Goal: Task Accomplishment & Management: Complete application form

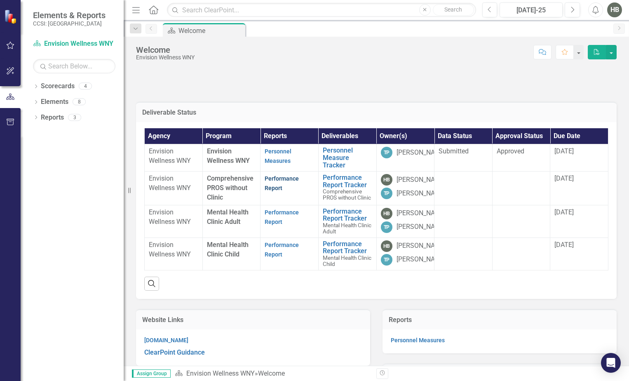
click at [275, 188] on link "Performance Report" at bounding box center [282, 183] width 34 height 16
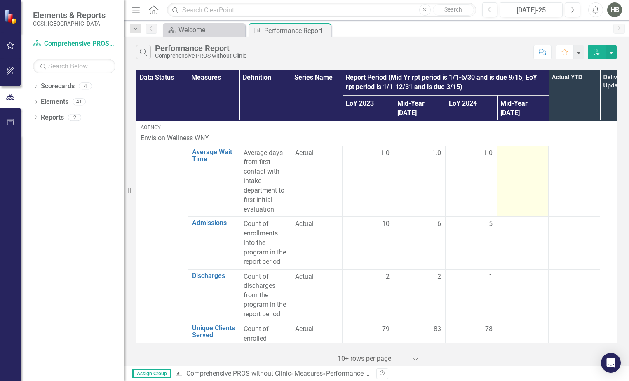
click at [515, 163] on td at bounding box center [523, 181] width 52 height 71
click at [513, 148] on div at bounding box center [522, 153] width 43 height 10
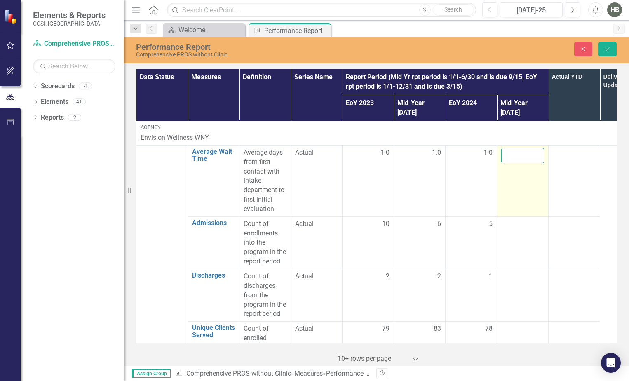
click at [518, 149] on input "number" at bounding box center [522, 155] width 43 height 15
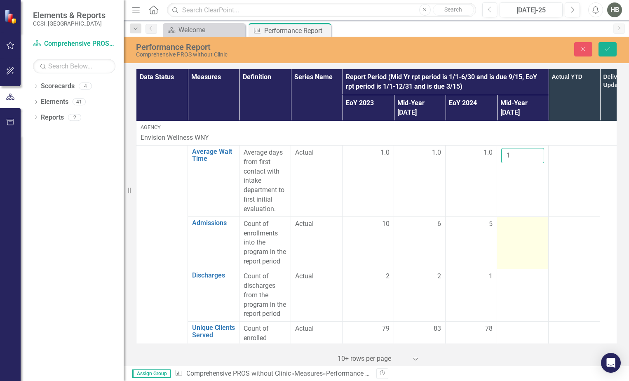
type input "1"
click at [515, 235] on td at bounding box center [523, 242] width 52 height 52
click at [515, 233] on td at bounding box center [523, 242] width 52 height 52
click at [516, 220] on td at bounding box center [523, 242] width 52 height 52
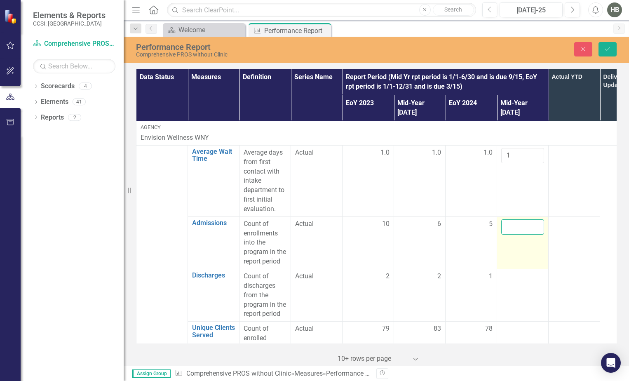
click at [516, 219] on input "number" at bounding box center [522, 226] width 43 height 15
type input "15"
click at [602, 49] on button "Save" at bounding box center [608, 49] width 18 height 14
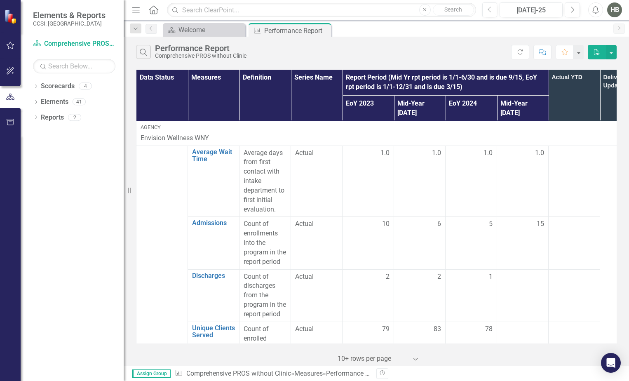
scroll to position [82, 0]
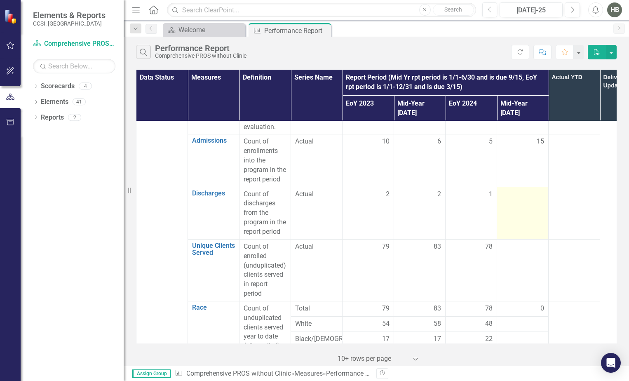
click at [521, 197] on td at bounding box center [523, 213] width 52 height 52
click at [534, 206] on td at bounding box center [523, 213] width 52 height 52
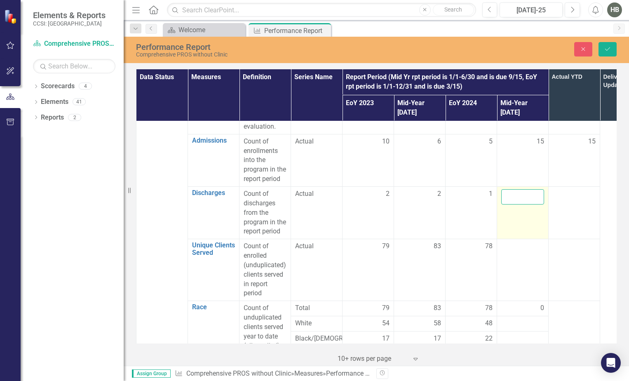
click at [525, 194] on input "number" at bounding box center [522, 196] width 43 height 15
type input "14"
click at [610, 48] on icon "submit" at bounding box center [607, 48] width 5 height 3
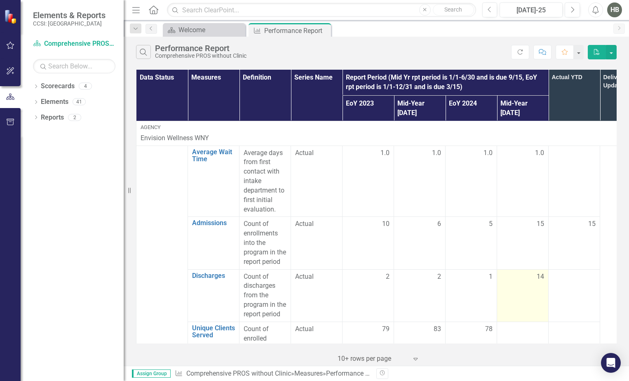
scroll to position [124, 0]
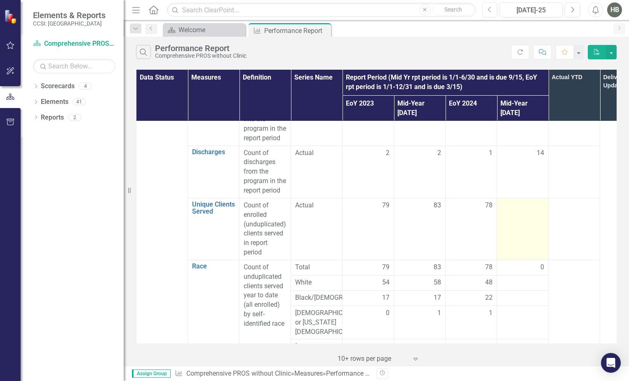
click at [526, 215] on td at bounding box center [523, 229] width 52 height 62
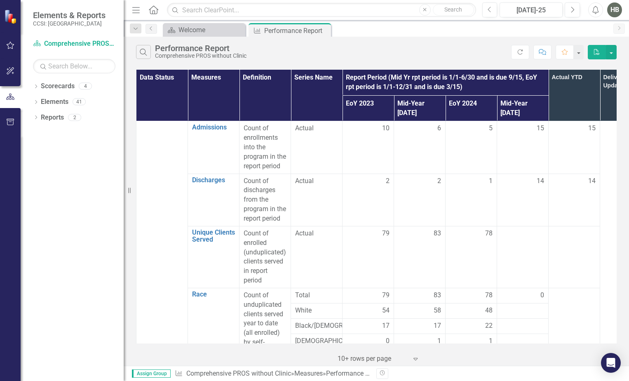
scroll to position [41, 0]
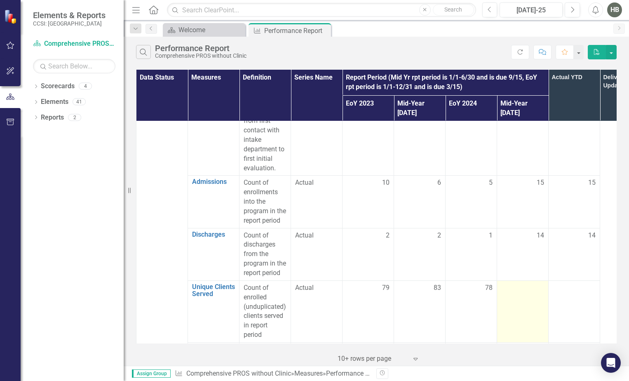
click at [513, 283] on div at bounding box center [522, 288] width 43 height 10
click at [514, 283] on div at bounding box center [522, 288] width 43 height 10
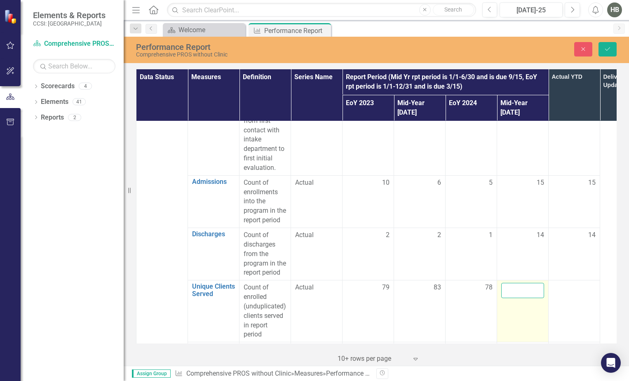
click at [515, 283] on input "number" at bounding box center [522, 290] width 43 height 15
type input "79"
click at [606, 48] on icon "Save" at bounding box center [607, 49] width 7 height 6
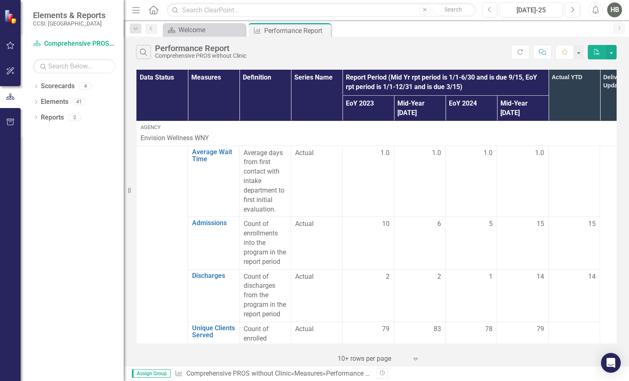
scroll to position [124, 0]
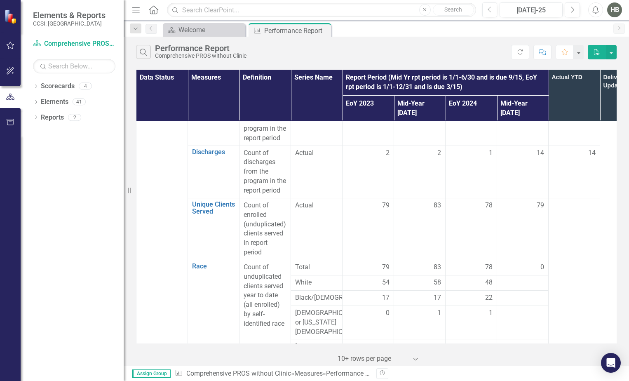
click at [542, 263] on span "0" at bounding box center [542, 267] width 4 height 9
click at [538, 263] on div "0" at bounding box center [522, 267] width 43 height 9
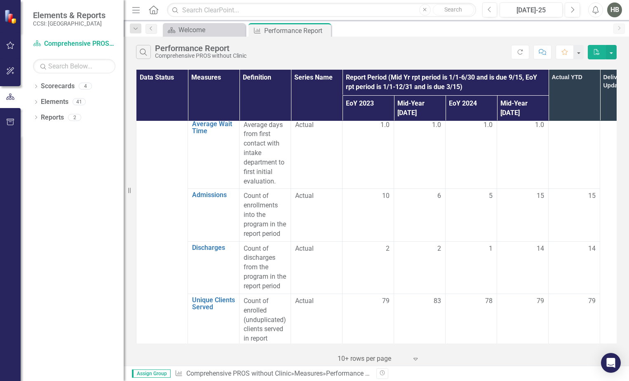
scroll to position [82, 0]
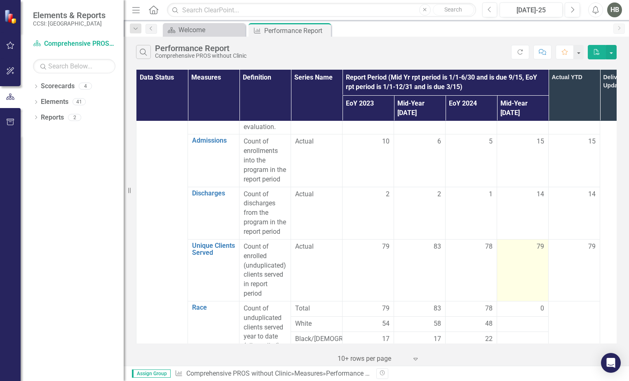
click at [527, 243] on td "79" at bounding box center [523, 270] width 52 height 62
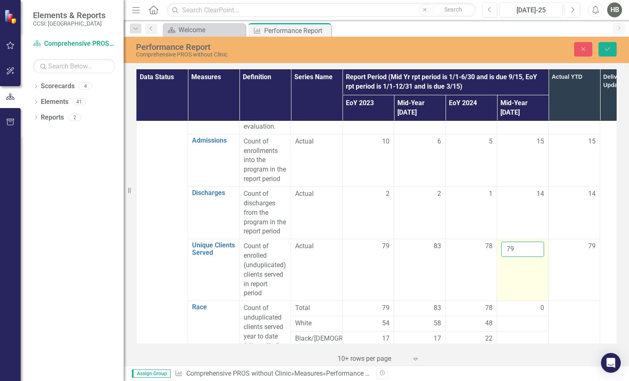
click at [524, 242] on input "79" at bounding box center [522, 249] width 43 height 15
drag, startPoint x: 524, startPoint y: 241, endPoint x: 501, endPoint y: 239, distance: 22.8
click at [501, 242] on input "79" at bounding box center [522, 249] width 43 height 15
type input "93"
click at [607, 54] on button "Save" at bounding box center [608, 49] width 18 height 14
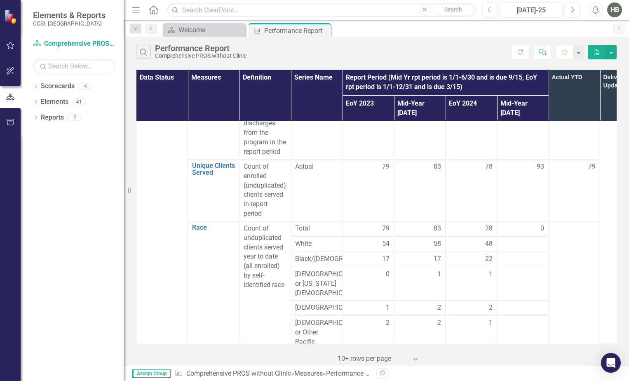
scroll to position [165, 0]
click at [525, 221] on div "0" at bounding box center [522, 225] width 43 height 9
drag, startPoint x: 525, startPoint y: 219, endPoint x: 541, endPoint y: 218, distance: 16.1
click at [541, 221] on span "0" at bounding box center [542, 225] width 4 height 9
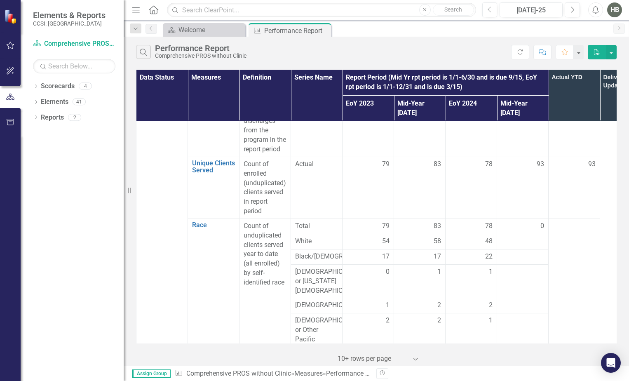
click at [541, 221] on span "0" at bounding box center [542, 225] width 4 height 9
click at [531, 237] on div at bounding box center [522, 242] width 43 height 10
click at [523, 237] on div at bounding box center [522, 242] width 43 height 10
click at [503, 301] on div at bounding box center [522, 306] width 43 height 10
click at [507, 303] on div at bounding box center [522, 306] width 43 height 10
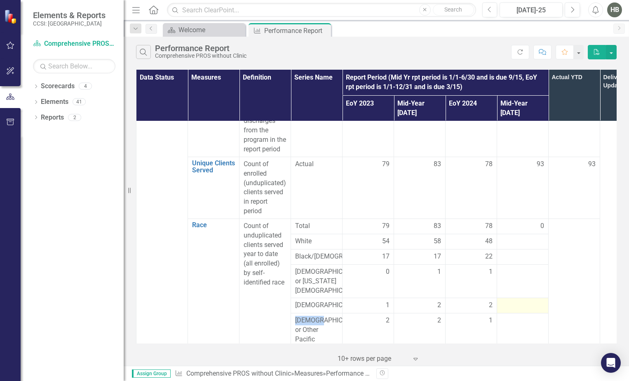
click at [507, 303] on div at bounding box center [522, 306] width 43 height 10
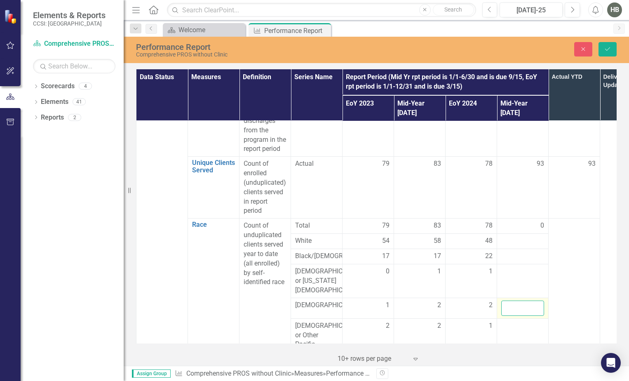
drag, startPoint x: 507, startPoint y: 303, endPoint x: 507, endPoint y: 308, distance: 5.4
click at [507, 308] on input "number" at bounding box center [522, 308] width 43 height 15
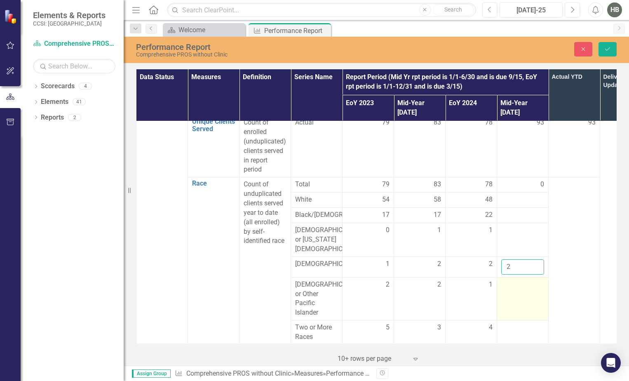
type input "2"
click at [517, 291] on td at bounding box center [523, 298] width 52 height 43
click at [516, 291] on td at bounding box center [523, 298] width 52 height 43
click at [516, 291] on input "number" at bounding box center [522, 287] width 43 height 15
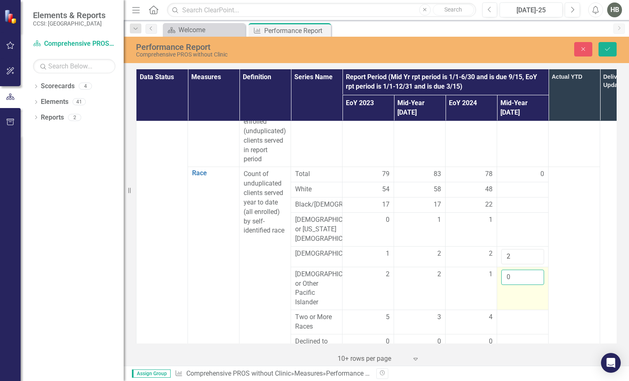
scroll to position [247, 0]
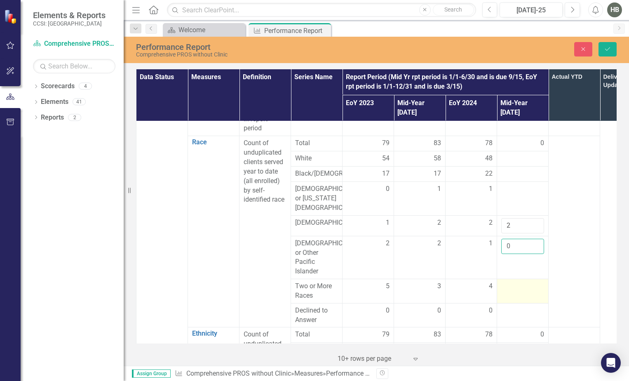
type input "0"
click at [514, 292] on td at bounding box center [523, 291] width 52 height 24
drag, startPoint x: 514, startPoint y: 292, endPoint x: 510, endPoint y: 289, distance: 5.5
click at [510, 289] on input "number" at bounding box center [522, 289] width 43 height 15
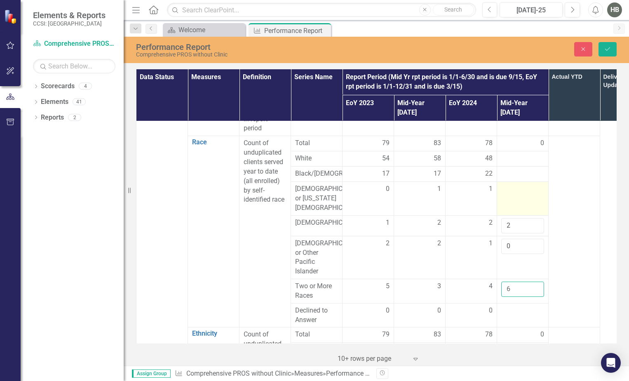
type input "6"
click at [519, 197] on td at bounding box center [523, 199] width 52 height 34
drag, startPoint x: 519, startPoint y: 197, endPoint x: 510, endPoint y: 194, distance: 9.8
click at [510, 194] on input "number" at bounding box center [522, 191] width 43 height 15
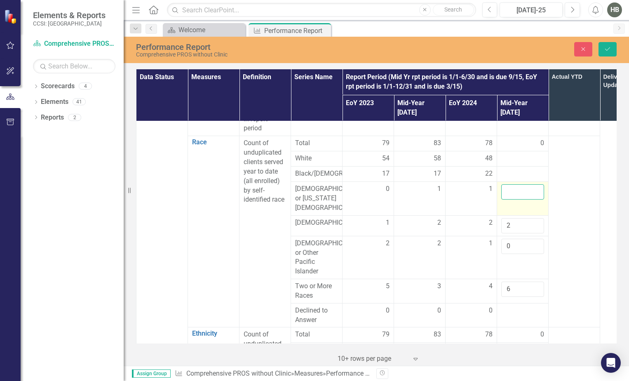
click at [510, 194] on input "number" at bounding box center [522, 191] width 43 height 15
type input "1"
click at [513, 169] on div at bounding box center [522, 174] width 43 height 10
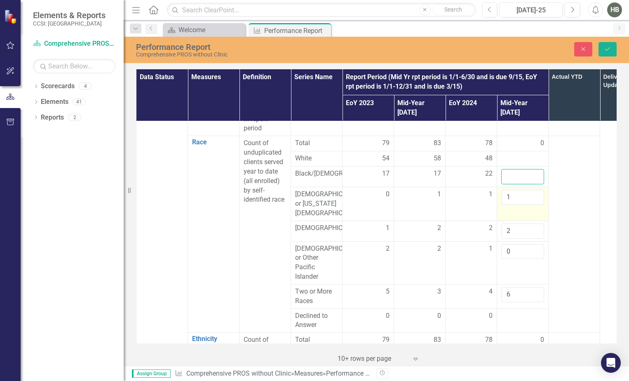
drag, startPoint x: 513, startPoint y: 169, endPoint x: 511, endPoint y: 182, distance: 13.4
type input "24"
click at [510, 154] on div at bounding box center [522, 159] width 43 height 10
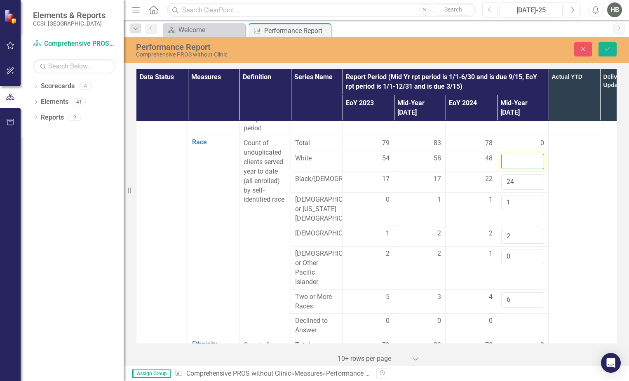
drag, startPoint x: 510, startPoint y: 147, endPoint x: 510, endPoint y: 151, distance: 4.1
click at [510, 154] on input "number" at bounding box center [522, 161] width 43 height 15
type input "68"
click at [608, 54] on button "Save" at bounding box center [608, 49] width 18 height 14
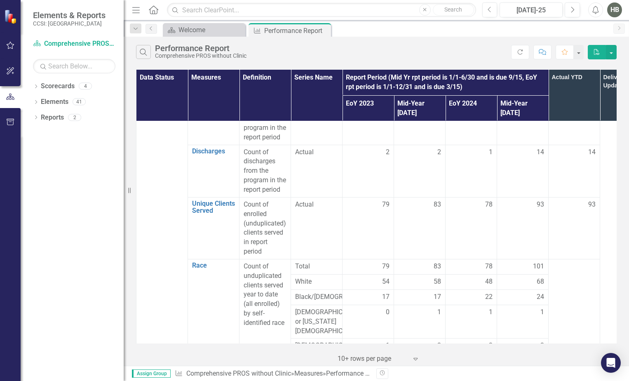
scroll to position [124, 0]
click at [539, 278] on span "68" at bounding box center [540, 282] width 7 height 9
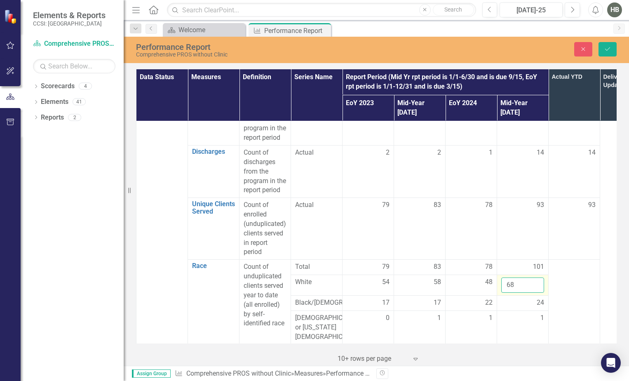
drag, startPoint x: 540, startPoint y: 272, endPoint x: 523, endPoint y: 277, distance: 17.1
click at [523, 277] on input "68" at bounding box center [522, 284] width 43 height 15
type input "60"
click at [607, 49] on icon "Save" at bounding box center [607, 49] width 7 height 6
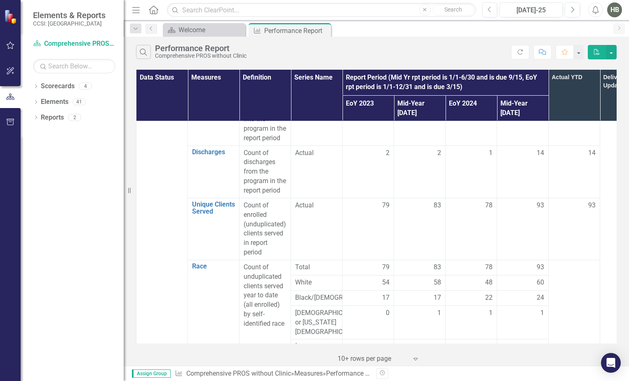
scroll to position [330, 0]
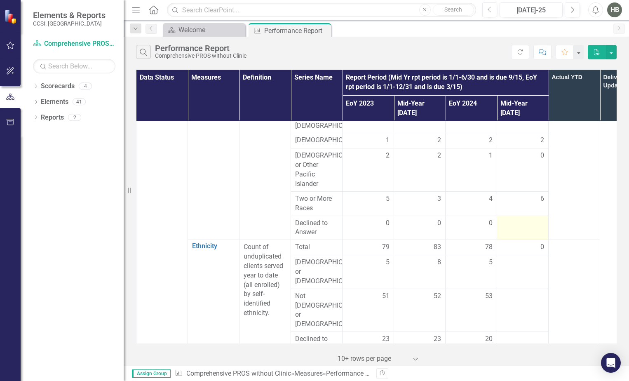
click at [543, 229] on td at bounding box center [523, 228] width 52 height 24
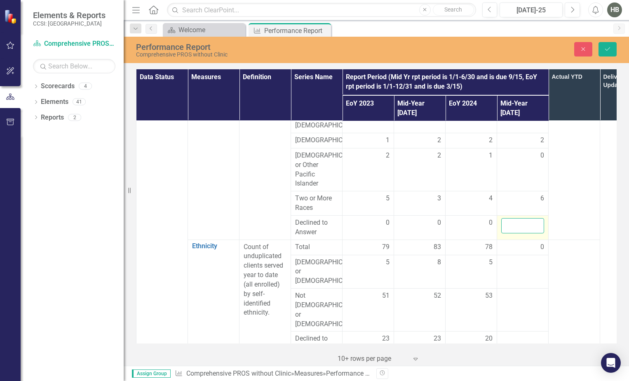
drag, startPoint x: 543, startPoint y: 229, endPoint x: 540, endPoint y: 225, distance: 4.7
click at [540, 225] on input "number" at bounding box center [522, 225] width 43 height 15
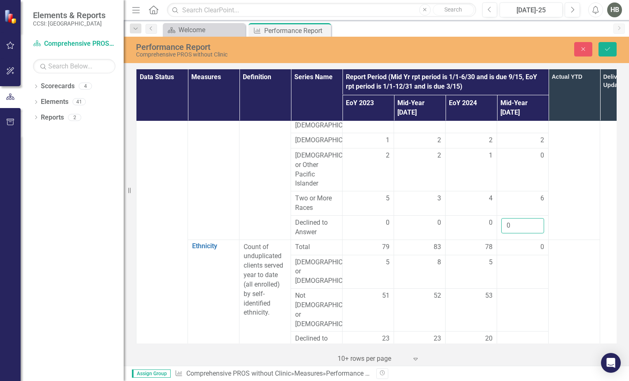
type input "0"
click at [590, 269] on td at bounding box center [575, 298] width 52 height 116
click at [532, 248] on div "0" at bounding box center [522, 246] width 43 height 9
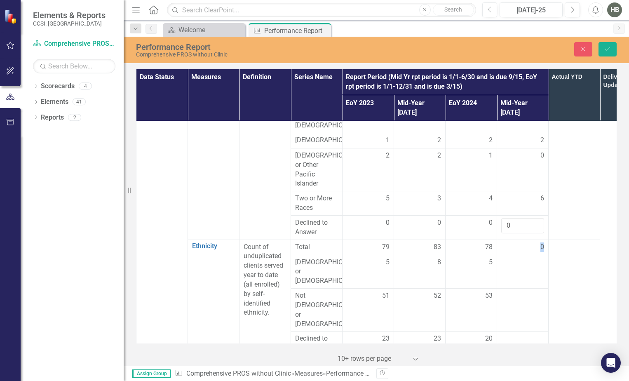
click at [532, 248] on div "0" at bounding box center [522, 246] width 43 height 9
drag, startPoint x: 532, startPoint y: 248, endPoint x: 542, endPoint y: 244, distance: 10.6
click at [542, 244] on span "0" at bounding box center [542, 246] width 4 height 9
click at [542, 245] on span "0" at bounding box center [542, 246] width 4 height 9
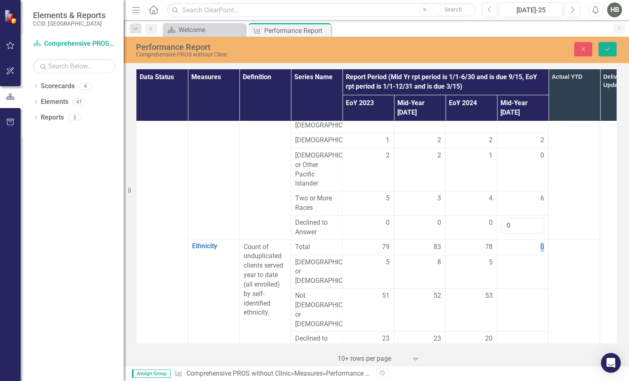
click at [542, 245] on span "0" at bounding box center [542, 246] width 4 height 9
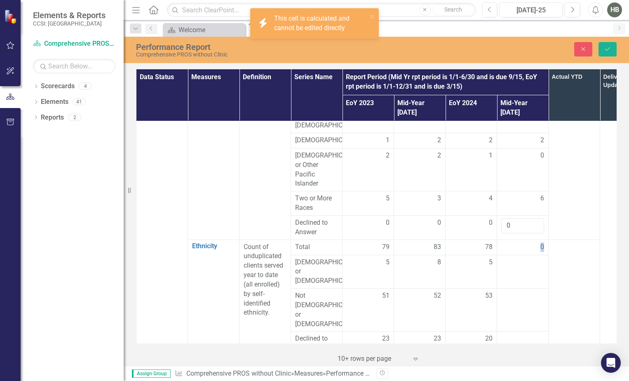
click at [542, 245] on span "0" at bounding box center [542, 246] width 4 height 9
drag, startPoint x: 542, startPoint y: 245, endPoint x: 523, endPoint y: 266, distance: 27.7
click at [523, 266] on div at bounding box center [522, 263] width 43 height 10
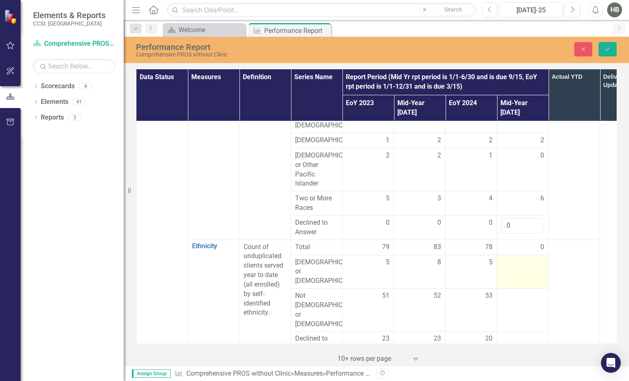
click at [528, 262] on div at bounding box center [522, 263] width 43 height 10
click at [528, 262] on input "number" at bounding box center [522, 265] width 43 height 15
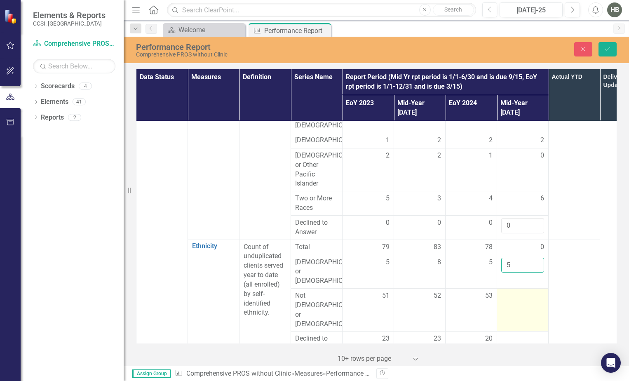
type input "5"
click at [520, 291] on div at bounding box center [522, 296] width 43 height 10
click at [520, 291] on input "number" at bounding box center [522, 298] width 43 height 15
type input "58"
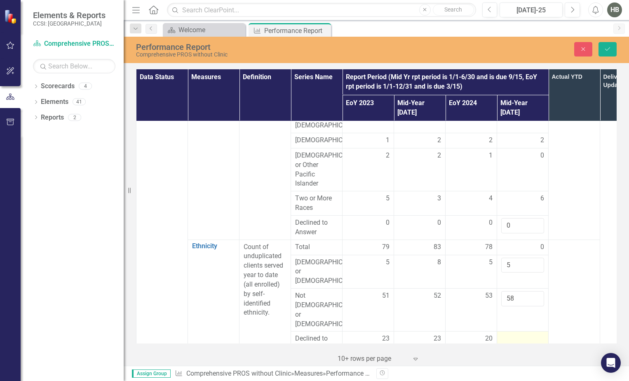
click at [519, 334] on div at bounding box center [522, 339] width 43 height 10
click at [519, 334] on input "number" at bounding box center [522, 341] width 43 height 15
type input "25"
click at [609, 50] on icon "Save" at bounding box center [607, 49] width 7 height 6
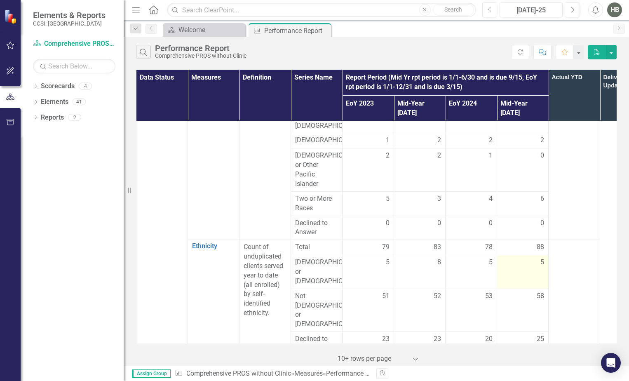
click at [539, 264] on div "5" at bounding box center [522, 262] width 43 height 9
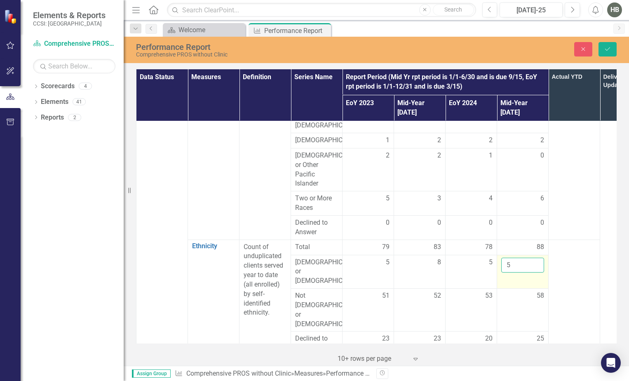
drag, startPoint x: 539, startPoint y: 264, endPoint x: 521, endPoint y: 264, distance: 17.3
click at [521, 264] on input "5" at bounding box center [522, 265] width 43 height 15
drag, startPoint x: 521, startPoint y: 264, endPoint x: 508, endPoint y: 267, distance: 12.7
click at [508, 267] on input "5" at bounding box center [522, 265] width 43 height 15
type input "7"
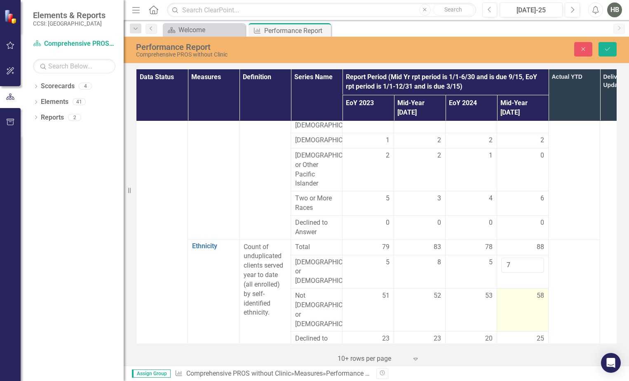
click at [528, 293] on td "58" at bounding box center [523, 310] width 52 height 43
drag, startPoint x: 528, startPoint y: 293, endPoint x: 522, endPoint y: 287, distance: 8.8
click at [522, 291] on input "58" at bounding box center [522, 298] width 43 height 15
type input "5"
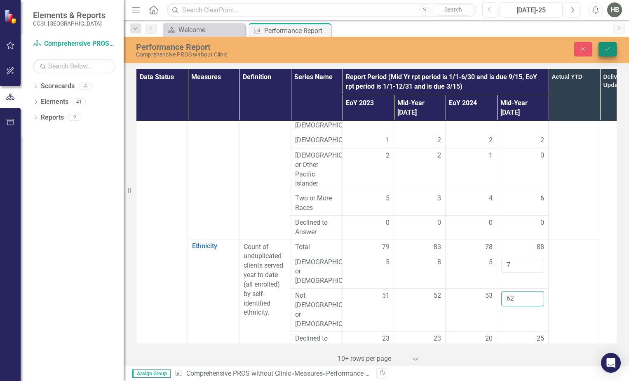
type input "62"
click at [607, 53] on button "Save" at bounding box center [608, 49] width 18 height 14
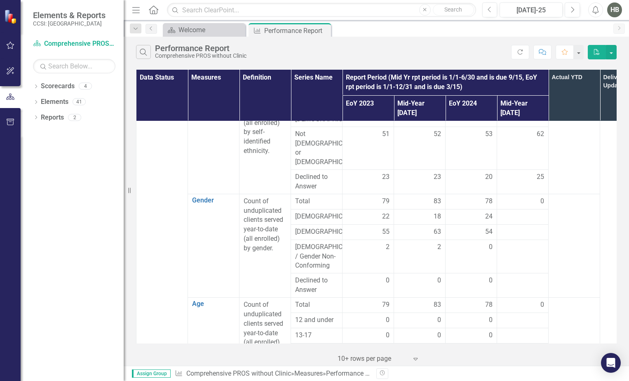
scroll to position [371, 0]
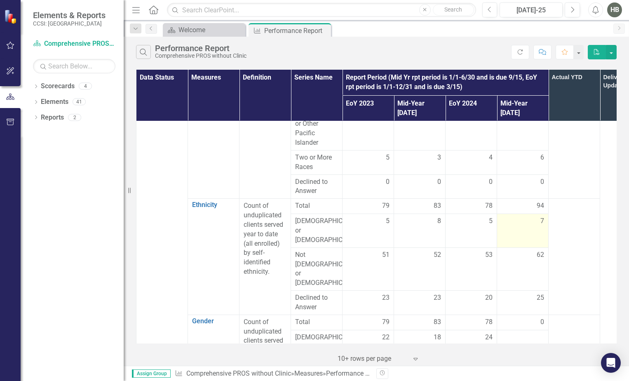
click at [533, 224] on div "7" at bounding box center [522, 220] width 43 height 9
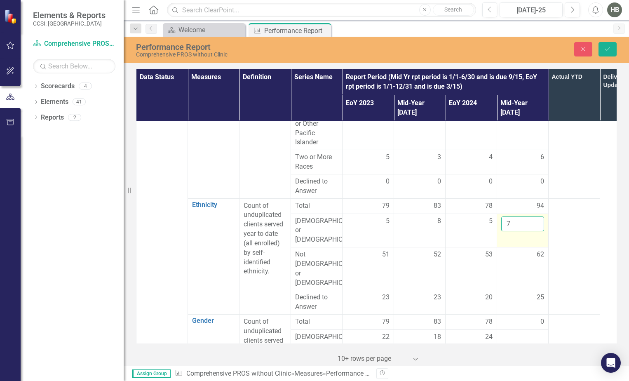
drag, startPoint x: 533, startPoint y: 224, endPoint x: 517, endPoint y: 225, distance: 16.1
click at [517, 225] on input "7" at bounding box center [522, 223] width 43 height 15
type input "6"
click at [535, 225] on input "6" at bounding box center [522, 223] width 43 height 15
click at [603, 49] on button "Save" at bounding box center [608, 49] width 18 height 14
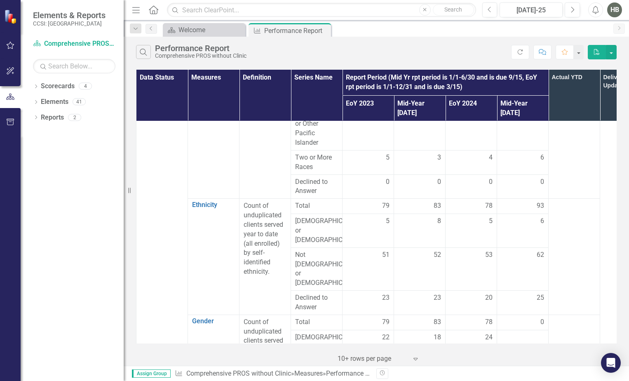
scroll to position [453, 0]
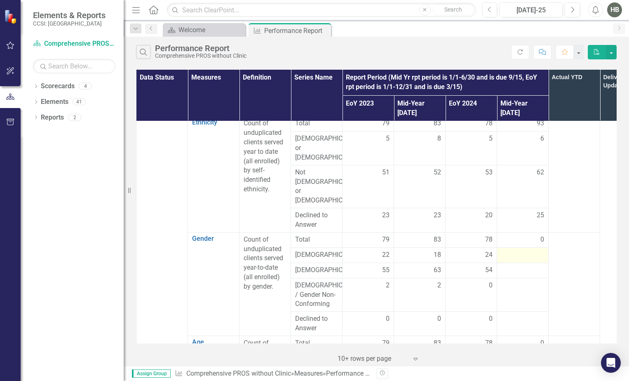
click at [541, 250] on div at bounding box center [522, 255] width 43 height 10
click at [531, 250] on div at bounding box center [522, 255] width 43 height 10
click at [532, 250] on div at bounding box center [522, 255] width 43 height 10
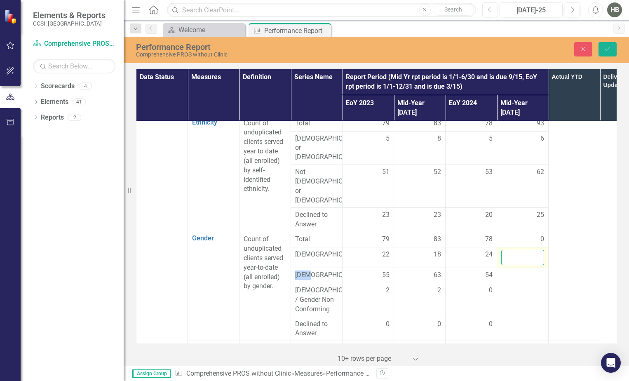
click at [532, 250] on input "number" at bounding box center [522, 257] width 43 height 15
type input "29"
click at [528, 270] on div at bounding box center [522, 275] width 43 height 10
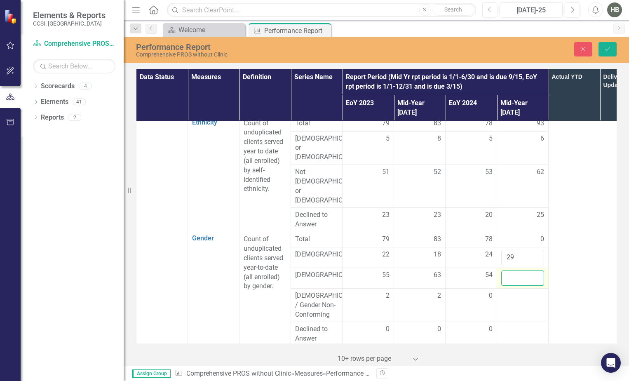
click at [525, 270] on input "number" at bounding box center [522, 277] width 43 height 15
type input "64"
click at [607, 45] on button "Save" at bounding box center [608, 49] width 18 height 14
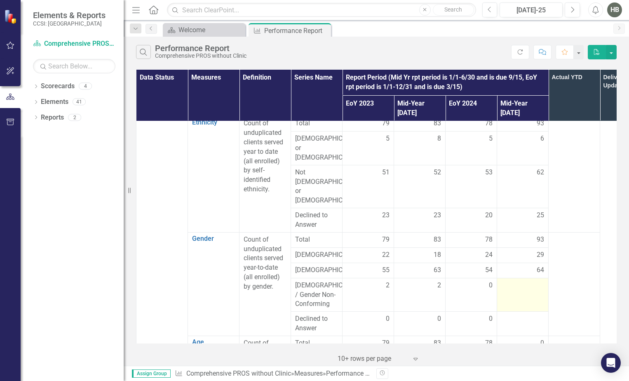
click at [531, 278] on td at bounding box center [523, 295] width 52 height 34
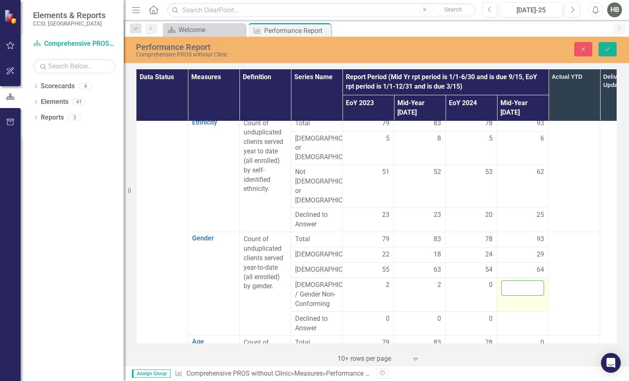
drag, startPoint x: 531, startPoint y: 276, endPoint x: 524, endPoint y: 261, distance: 17.0
click at [524, 280] on input "number" at bounding box center [522, 287] width 43 height 15
type input "0"
click at [520, 314] on div at bounding box center [522, 319] width 43 height 10
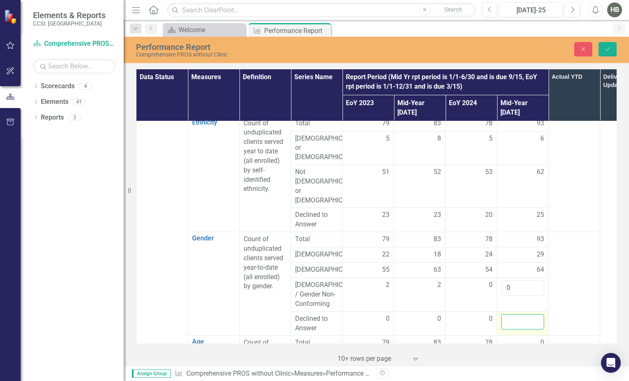
click at [520, 314] on input "number" at bounding box center [522, 321] width 43 height 15
type input "0"
click at [607, 48] on icon "Save" at bounding box center [607, 49] width 7 height 6
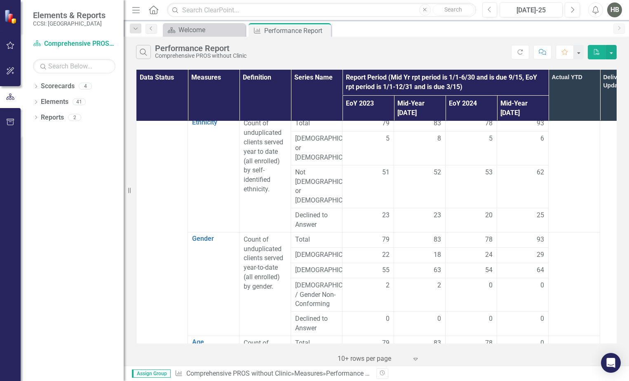
scroll to position [536, 0]
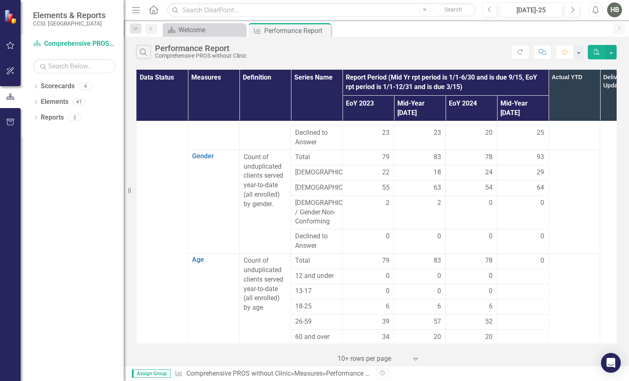
click at [526, 256] on div "0" at bounding box center [522, 260] width 43 height 9
click at [515, 271] on div at bounding box center [522, 276] width 43 height 10
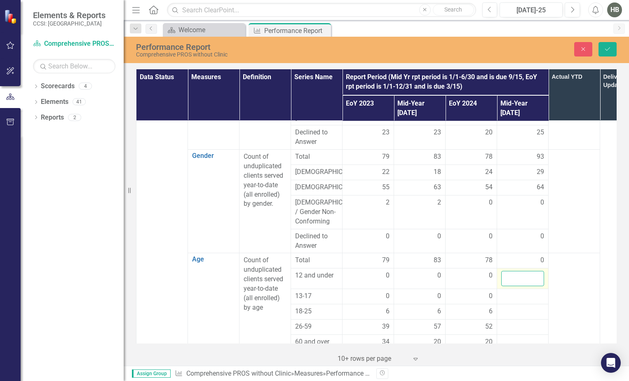
drag, startPoint x: 515, startPoint y: 251, endPoint x: 522, endPoint y: 248, distance: 7.7
click at [522, 271] on input "number" at bounding box center [522, 278] width 43 height 15
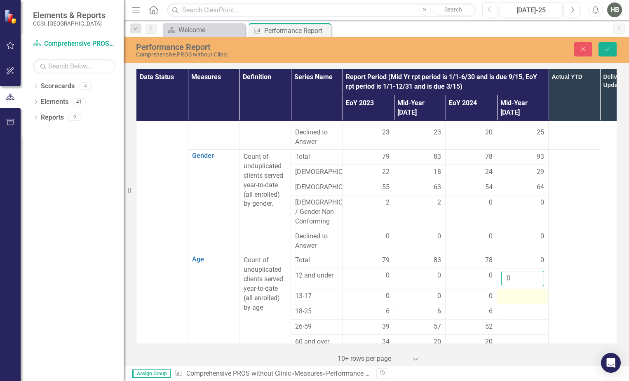
type input "0"
click at [519, 291] on div at bounding box center [522, 296] width 43 height 10
drag, startPoint x: 519, startPoint y: 267, endPoint x: 517, endPoint y: 271, distance: 4.8
click at [517, 291] on input "number" at bounding box center [522, 298] width 43 height 15
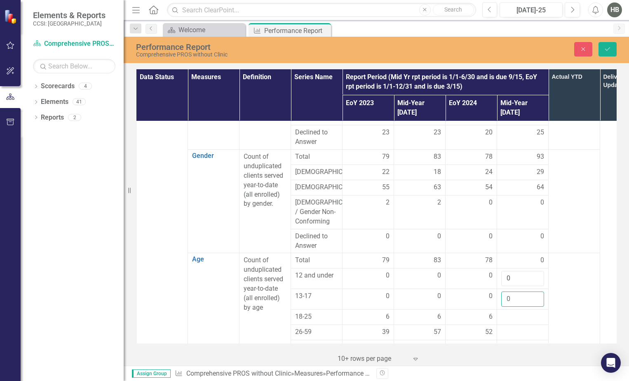
type input "0"
click at [524, 256] on div "0" at bounding box center [522, 260] width 43 height 9
drag, startPoint x: 518, startPoint y: 250, endPoint x: 502, endPoint y: 251, distance: 16.5
click at [502, 271] on input "0" at bounding box center [522, 278] width 43 height 15
click at [514, 312] on div at bounding box center [522, 317] width 43 height 10
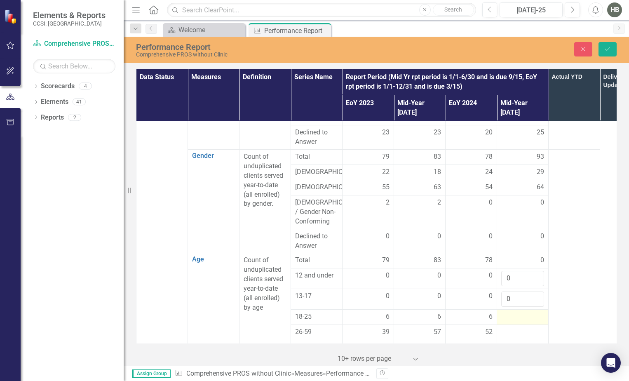
click at [517, 312] on div at bounding box center [522, 317] width 43 height 10
click at [517, 312] on input "number" at bounding box center [522, 319] width 43 height 15
type input "6"
click at [520, 333] on div at bounding box center [522, 338] width 43 height 10
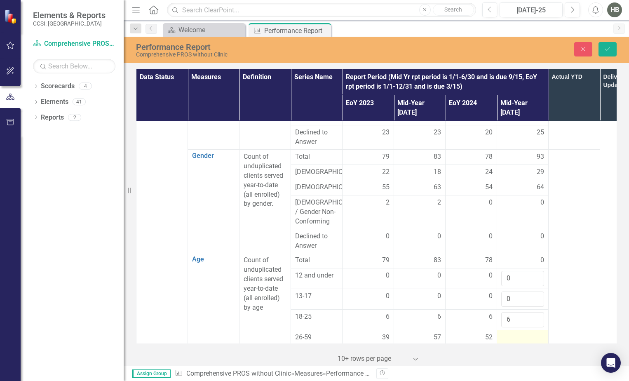
click at [520, 333] on div at bounding box center [522, 338] width 43 height 10
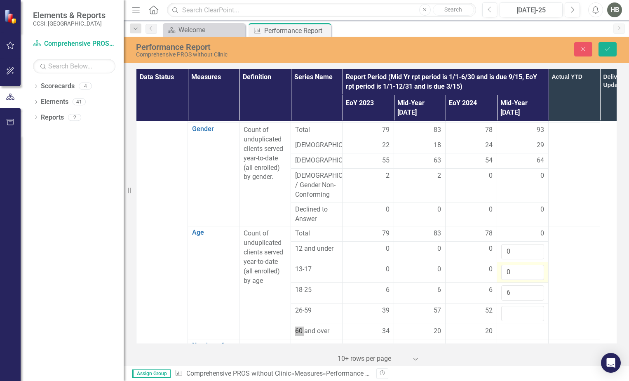
scroll to position [577, 0]
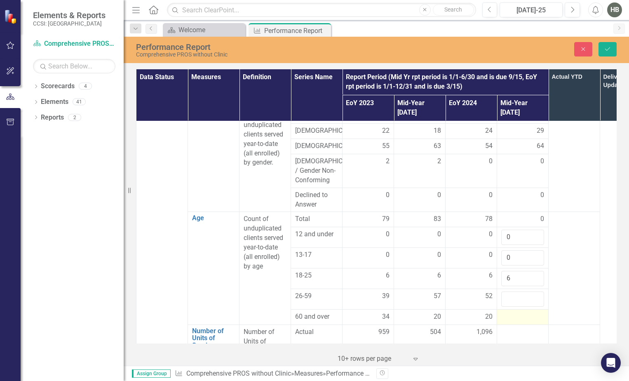
click at [517, 312] on div at bounding box center [522, 317] width 43 height 10
drag, startPoint x: 517, startPoint y: 286, endPoint x: 514, endPoint y: 292, distance: 6.3
click at [514, 312] on input "number" at bounding box center [522, 319] width 43 height 15
type input "19"
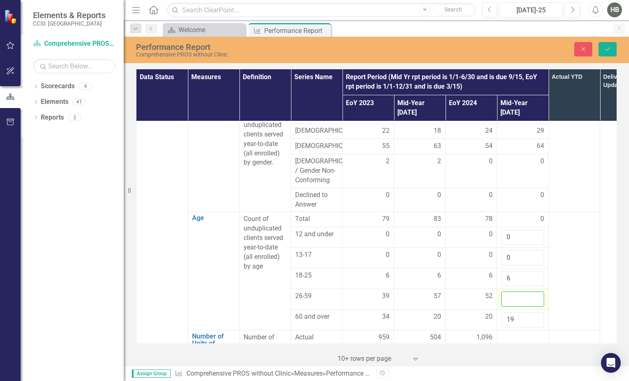
click at [517, 291] on input "number" at bounding box center [522, 298] width 43 height 15
type input "64"
click at [608, 51] on icon "Save" at bounding box center [607, 49] width 7 height 6
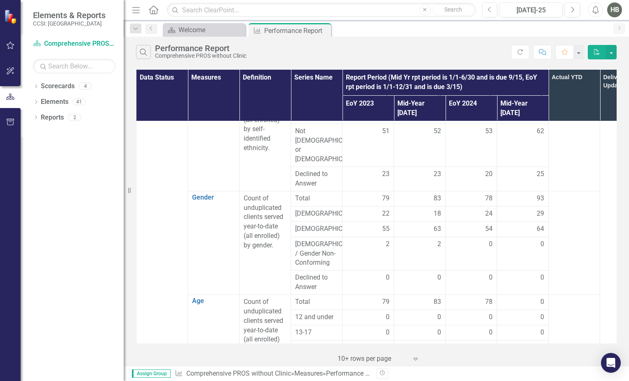
scroll to position [536, 0]
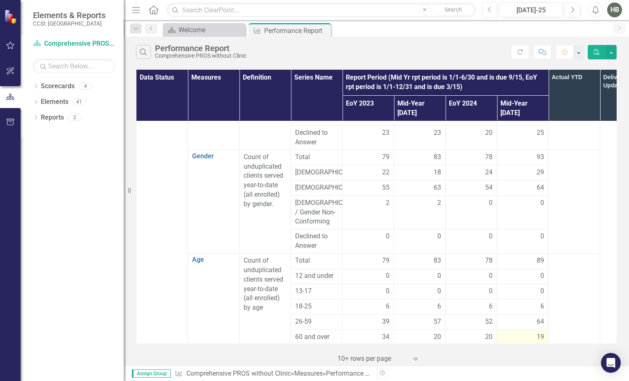
click at [536, 332] on div "19" at bounding box center [522, 336] width 43 height 9
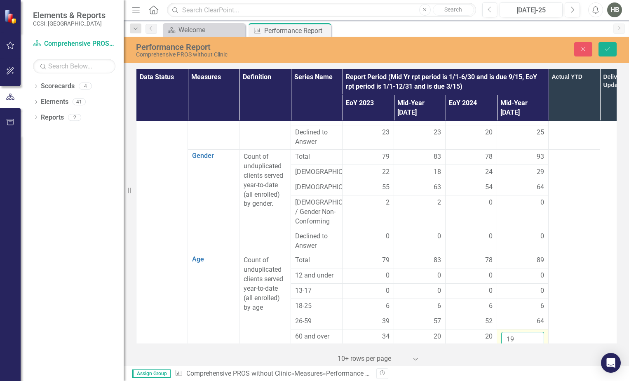
drag, startPoint x: 536, startPoint y: 310, endPoint x: 515, endPoint y: 311, distance: 21.0
click at [515, 332] on input "19" at bounding box center [522, 339] width 43 height 15
drag, startPoint x: 515, startPoint y: 311, endPoint x: 510, endPoint y: 312, distance: 4.8
click at [510, 332] on input "19" at bounding box center [522, 339] width 43 height 15
click at [537, 332] on input "20" at bounding box center [522, 339] width 43 height 15
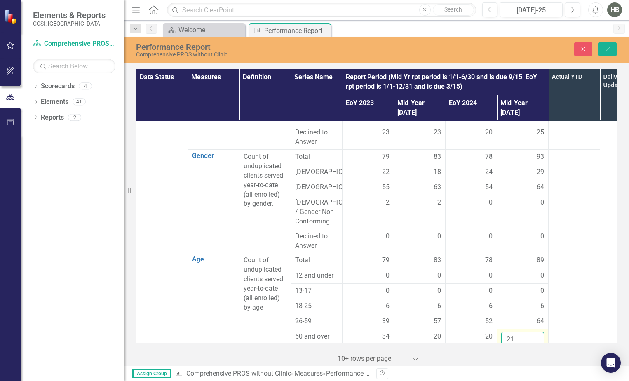
click at [537, 332] on input "21" at bounding box center [522, 339] width 43 height 15
type input "22"
click at [537, 332] on input "22" at bounding box center [522, 339] width 43 height 15
click at [608, 52] on button "Save" at bounding box center [608, 49] width 18 height 14
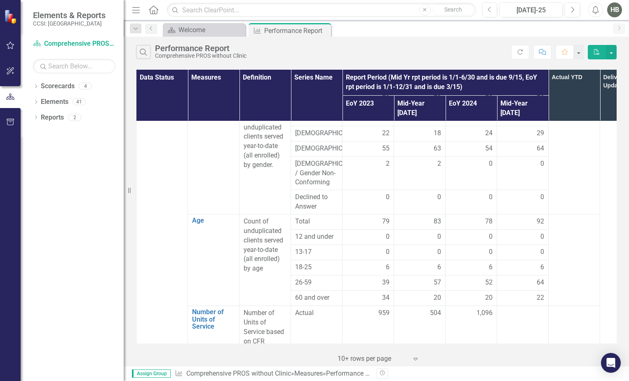
scroll to position [577, 0]
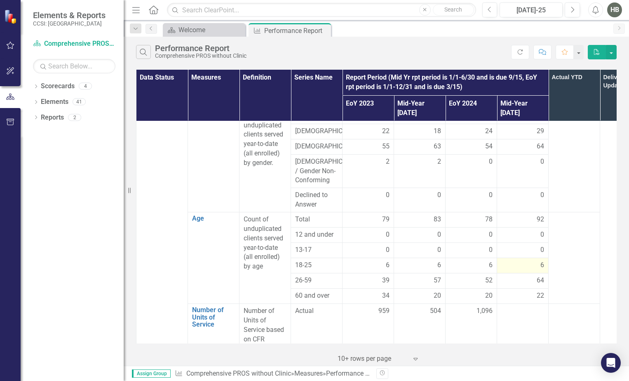
click at [541, 261] on span "6" at bounding box center [542, 265] width 4 height 9
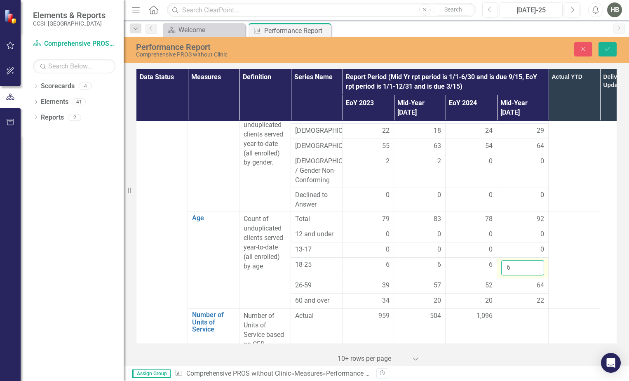
drag, startPoint x: 541, startPoint y: 239, endPoint x: 527, endPoint y: 237, distance: 13.8
click at [528, 260] on input "6" at bounding box center [522, 267] width 43 height 15
type input "7"
click at [535, 260] on input "7" at bounding box center [522, 267] width 43 height 15
click at [608, 53] on button "Save" at bounding box center [608, 49] width 18 height 14
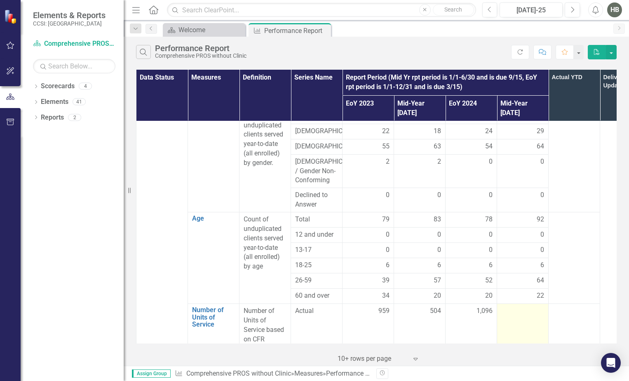
click at [533, 304] on td at bounding box center [523, 330] width 52 height 52
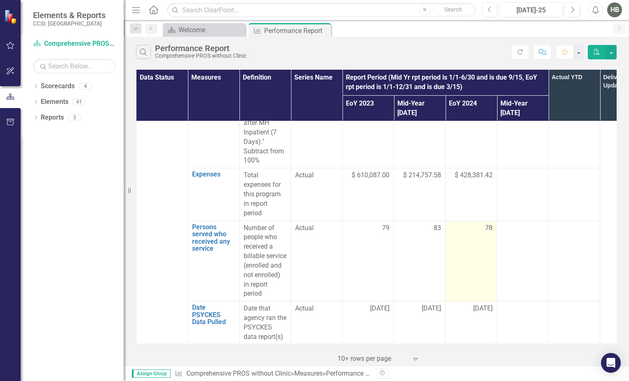
scroll to position [948, 0]
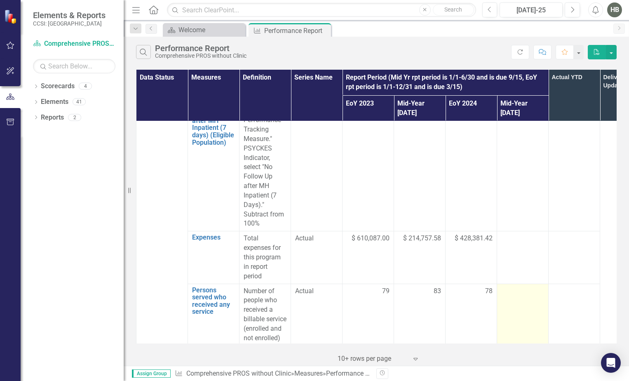
click at [524, 287] on div at bounding box center [522, 292] width 43 height 10
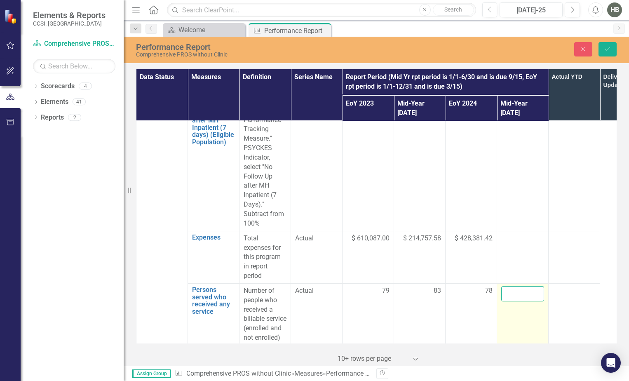
click at [524, 286] on input "number" at bounding box center [522, 293] width 43 height 15
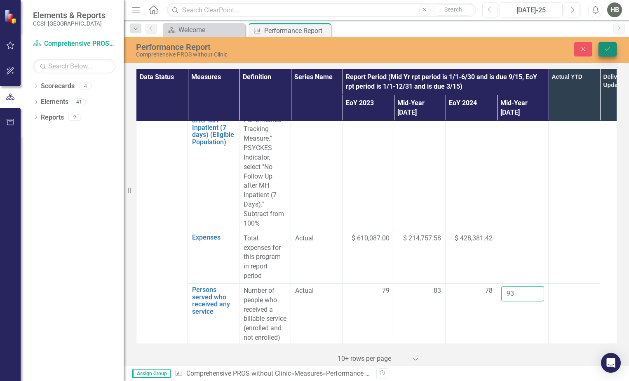
type input "93"
click at [605, 43] on button "Save" at bounding box center [608, 49] width 18 height 14
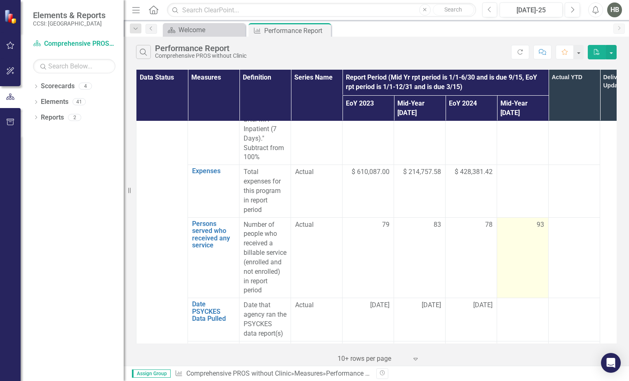
scroll to position [1113, 0]
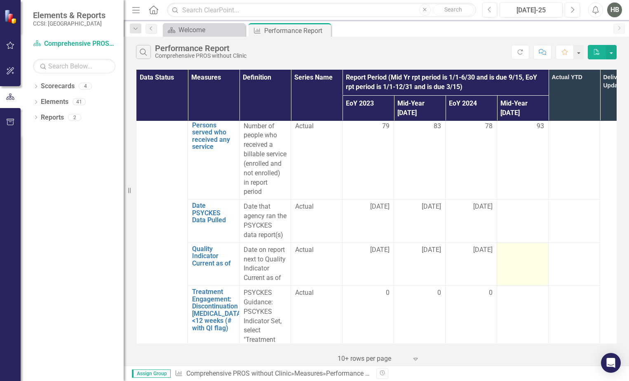
click at [518, 242] on td at bounding box center [523, 263] width 52 height 43
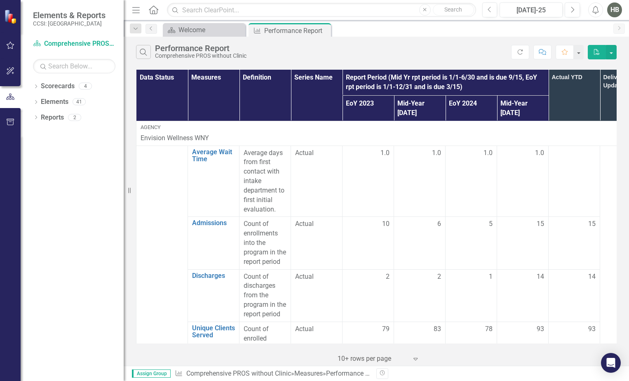
scroll to position [1113, 0]
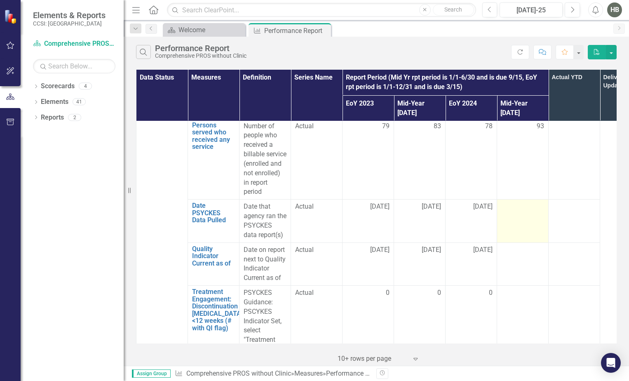
click at [500, 200] on td at bounding box center [523, 221] width 52 height 43
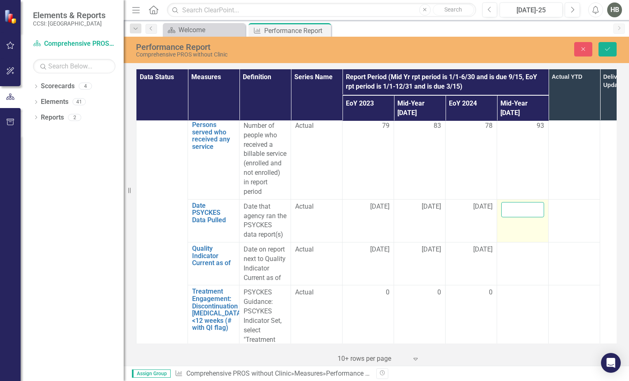
click at [502, 202] on input "text" at bounding box center [522, 209] width 43 height 15
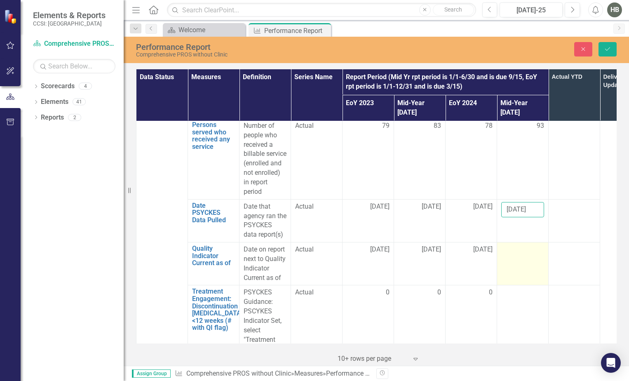
type input "8/12/2025"
click at [532, 245] on div at bounding box center [522, 250] width 43 height 10
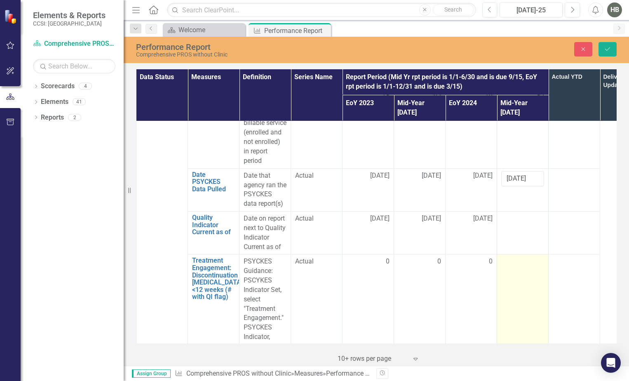
scroll to position [1195, 0]
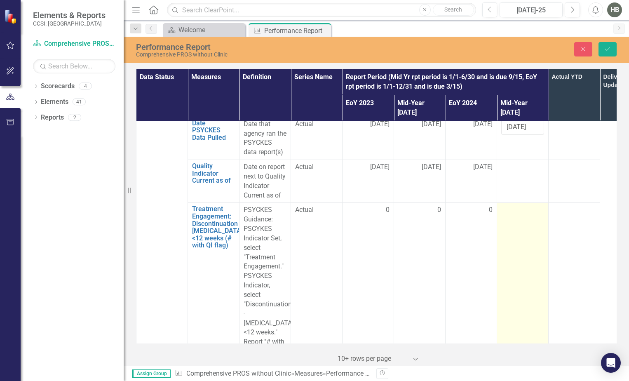
click at [524, 203] on td at bounding box center [523, 281] width 52 height 156
click at [522, 205] on input "number" at bounding box center [522, 212] width 43 height 15
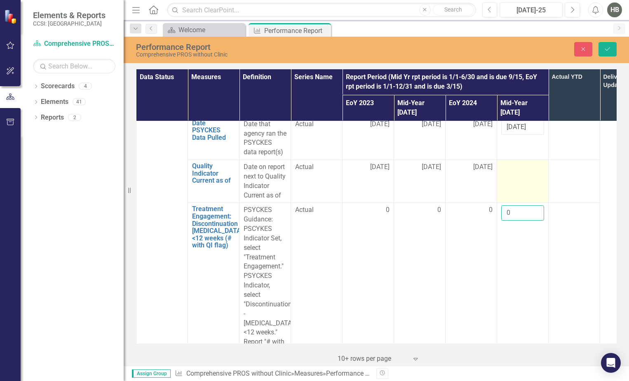
type input "0"
click at [532, 160] on td at bounding box center [523, 181] width 52 height 43
click at [525, 162] on input "text" at bounding box center [522, 169] width 43 height 15
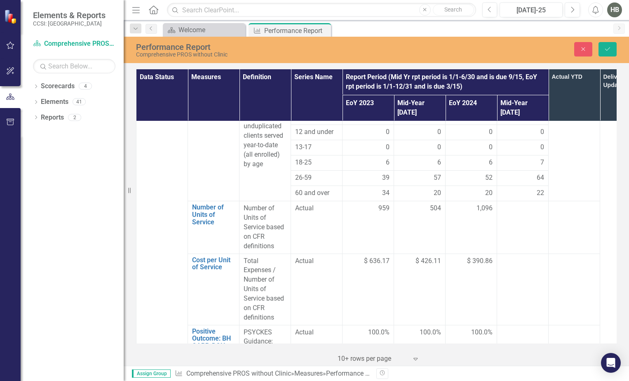
scroll to position [618, 0]
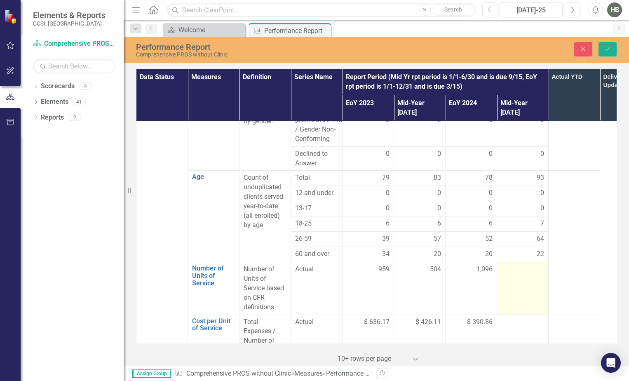
click at [536, 265] on div at bounding box center [522, 270] width 43 height 10
click at [509, 265] on div at bounding box center [522, 270] width 43 height 10
click at [524, 262] on td at bounding box center [523, 288] width 52 height 52
click at [526, 262] on td at bounding box center [523, 288] width 52 height 52
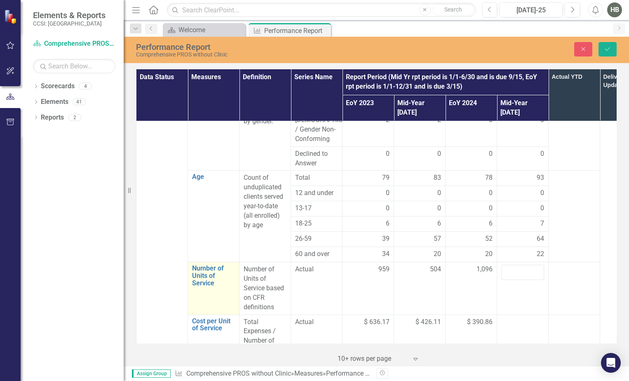
scroll to position [701, 0]
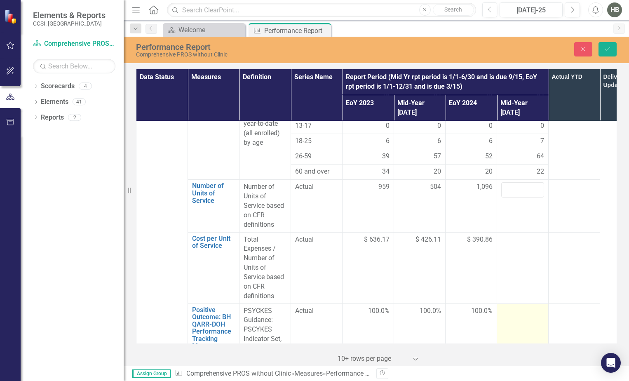
click at [523, 306] on div at bounding box center [522, 311] width 43 height 10
click at [513, 306] on input "number" at bounding box center [522, 313] width 43 height 15
type input "100"
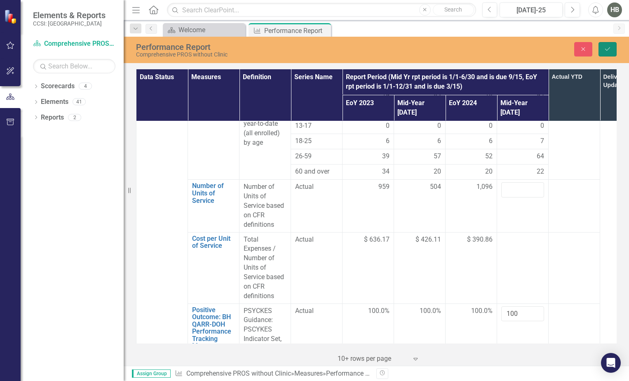
click at [605, 49] on icon "Save" at bounding box center [607, 49] width 7 height 6
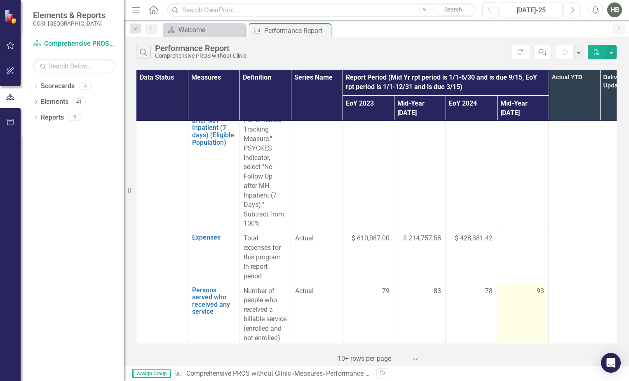
scroll to position [1154, 0]
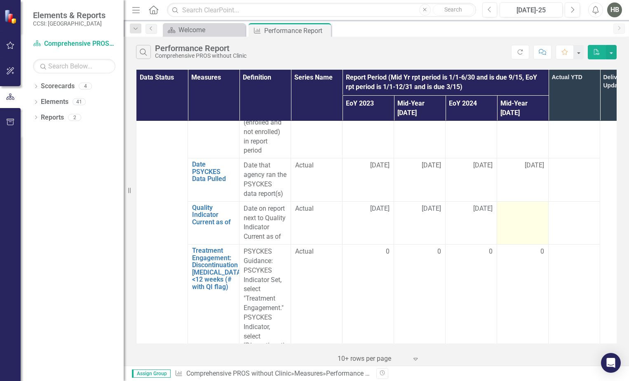
click at [520, 201] on td at bounding box center [523, 222] width 52 height 43
click at [521, 201] on td at bounding box center [523, 222] width 52 height 43
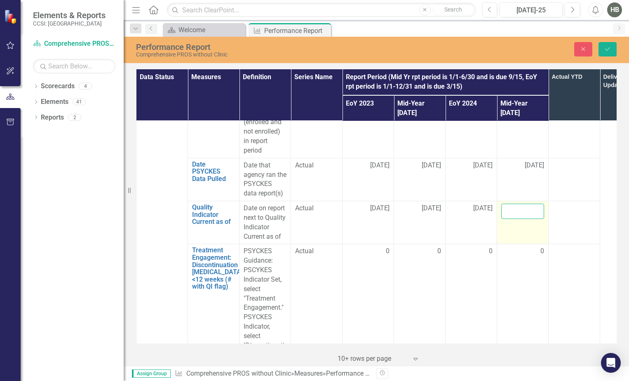
click at [523, 204] on input "text" at bounding box center [522, 211] width 43 height 15
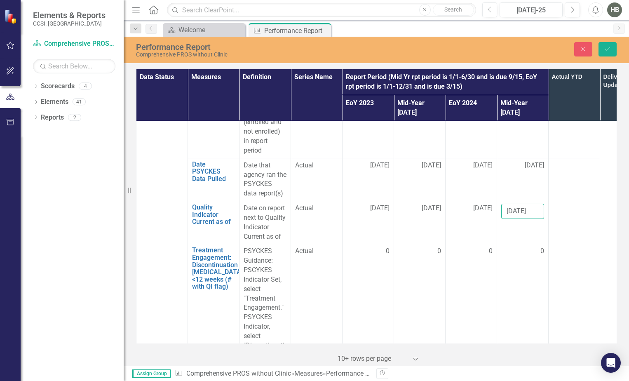
type input "07/01/2025"
click at [556, 201] on td at bounding box center [575, 222] width 52 height 43
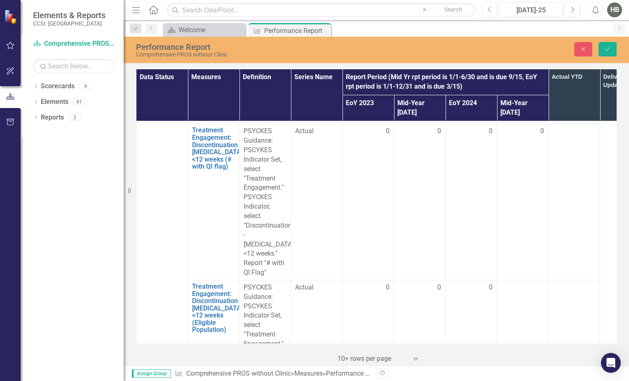
scroll to position [1278, 0]
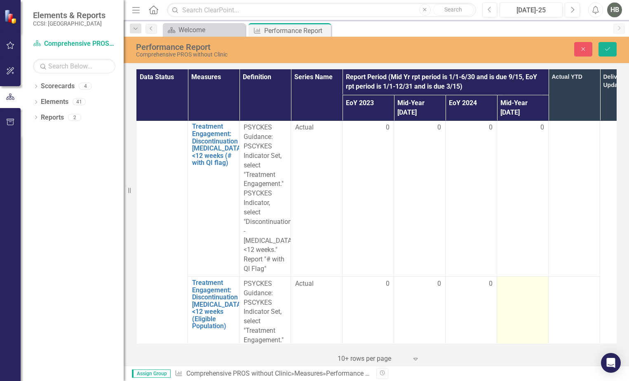
click at [506, 279] on div at bounding box center [522, 284] width 43 height 10
click at [509, 279] on input "number" at bounding box center [522, 286] width 43 height 15
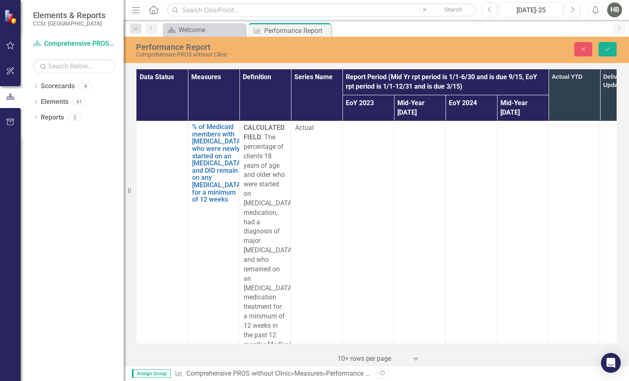
scroll to position [1938, 0]
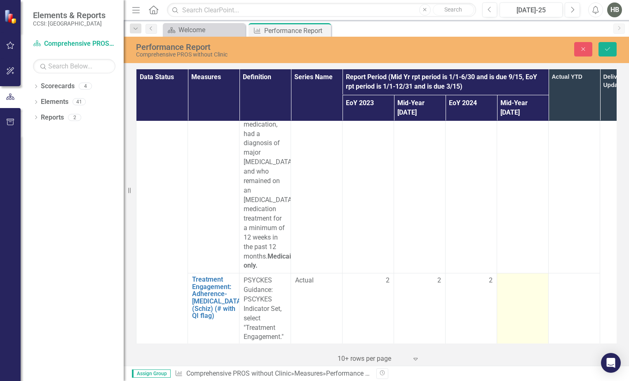
type input "-3"
click at [510, 276] on div at bounding box center [522, 281] width 43 height 10
click at [509, 276] on input "number" at bounding box center [522, 283] width 43 height 15
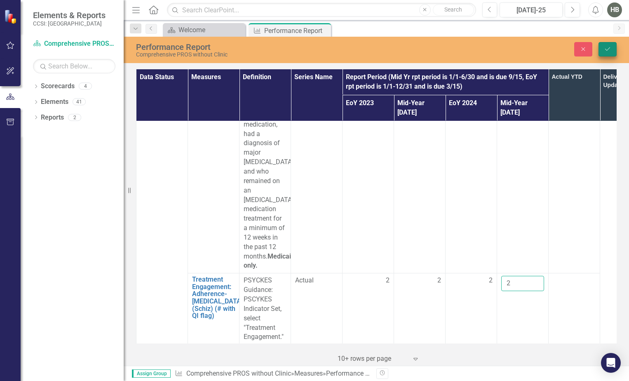
type input "2"
click at [608, 54] on button "Save" at bounding box center [608, 49] width 18 height 14
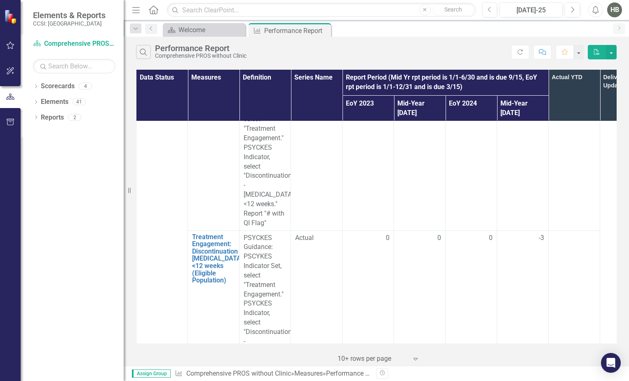
scroll to position [1402, 0]
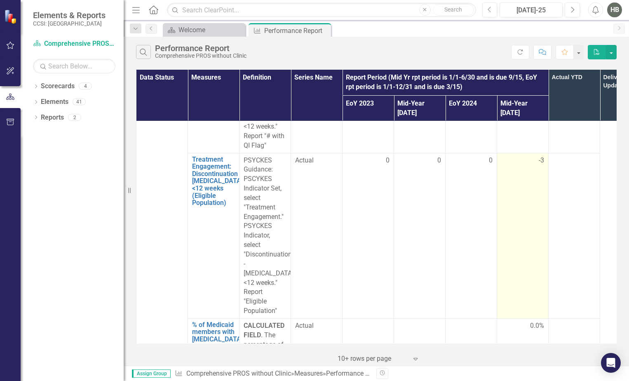
click at [539, 156] on span "-3" at bounding box center [541, 160] width 5 height 9
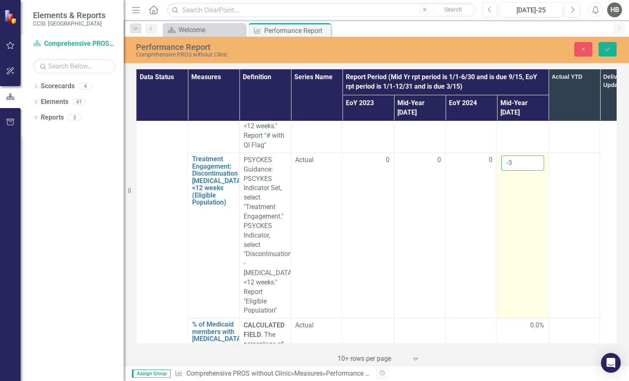
click at [538, 155] on input "-3" at bounding box center [522, 162] width 43 height 15
click at [534, 155] on input "-4" at bounding box center [522, 162] width 43 height 15
click at [534, 155] on input "-3" at bounding box center [522, 162] width 43 height 15
click at [534, 155] on input "-2" at bounding box center [522, 162] width 43 height 15
click at [534, 155] on input "-1" at bounding box center [522, 162] width 43 height 15
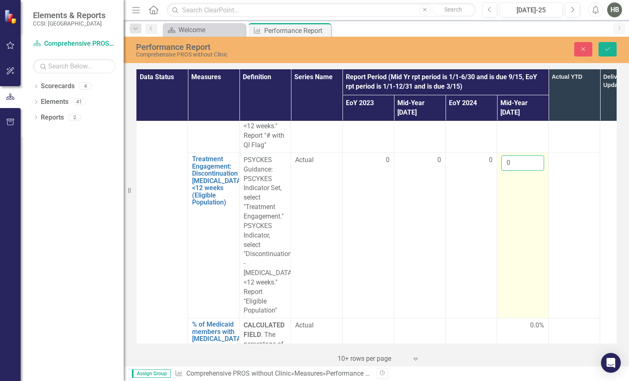
type input "0"
click at [534, 155] on input "0" at bounding box center [522, 162] width 43 height 15
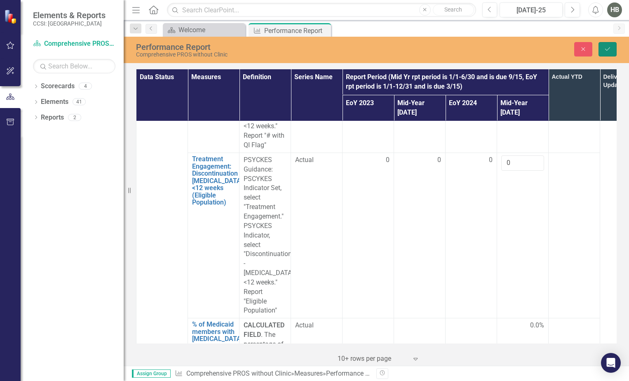
click at [605, 50] on icon "Save" at bounding box center [607, 49] width 7 height 6
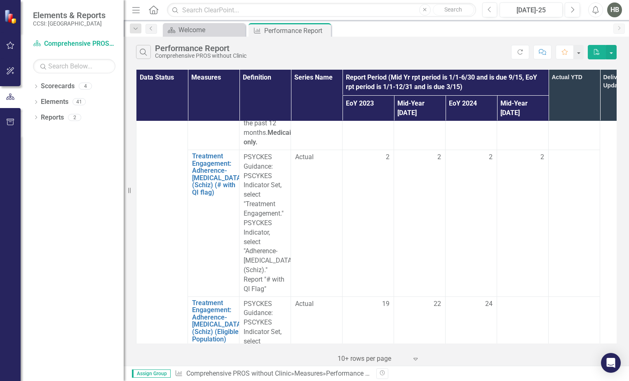
scroll to position [2102, 0]
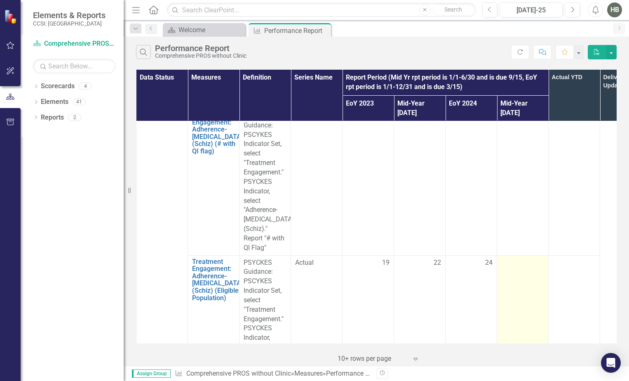
click at [510, 258] on div at bounding box center [522, 263] width 43 height 10
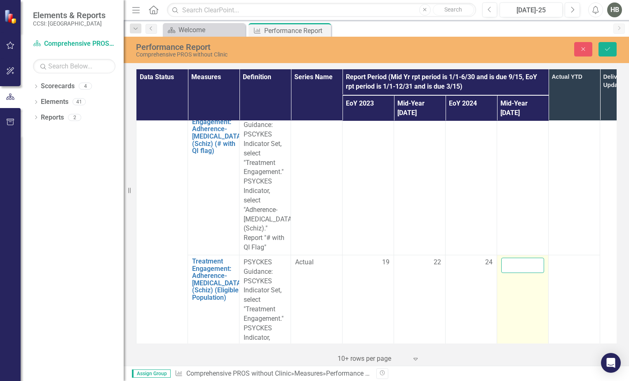
click at [514, 258] on input "number" at bounding box center [522, 265] width 43 height 15
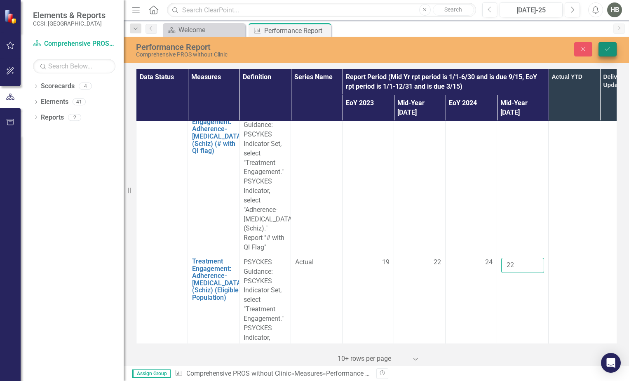
type input "22"
click at [610, 48] on icon "Save" at bounding box center [607, 49] width 7 height 6
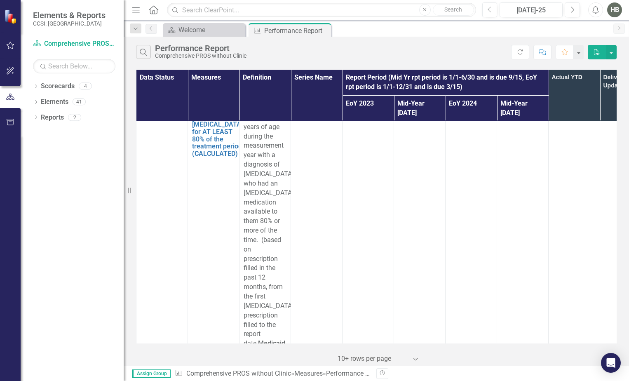
scroll to position [2762, 0]
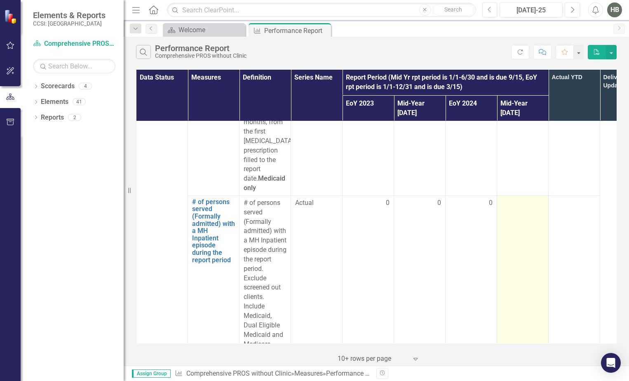
click at [519, 198] on div at bounding box center [522, 203] width 43 height 10
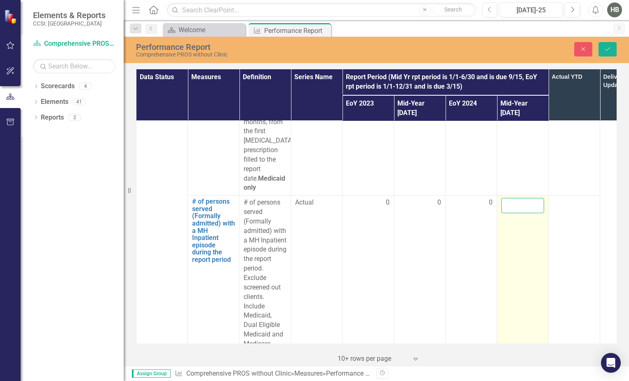
click at [519, 198] on input "number" at bounding box center [522, 205] width 43 height 15
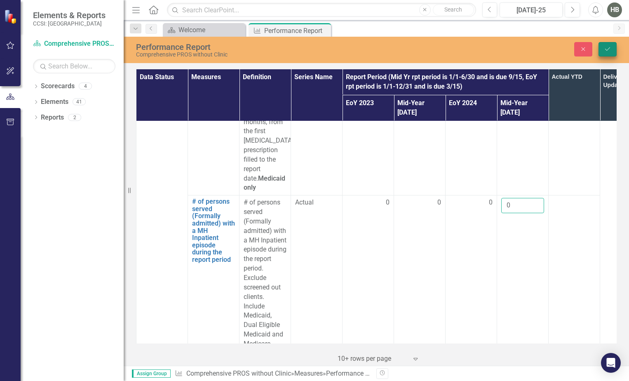
type input "0"
click at [604, 51] on icon "Save" at bounding box center [607, 49] width 7 height 6
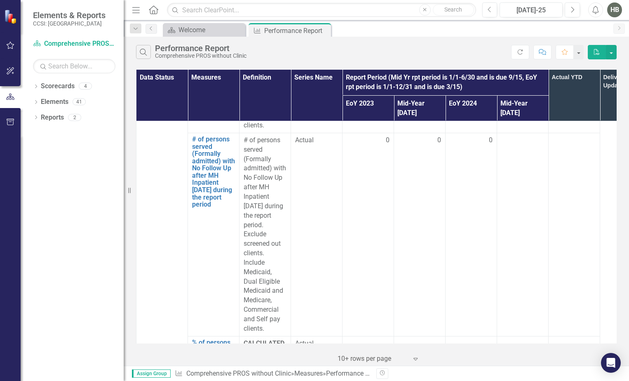
scroll to position [3009, 0]
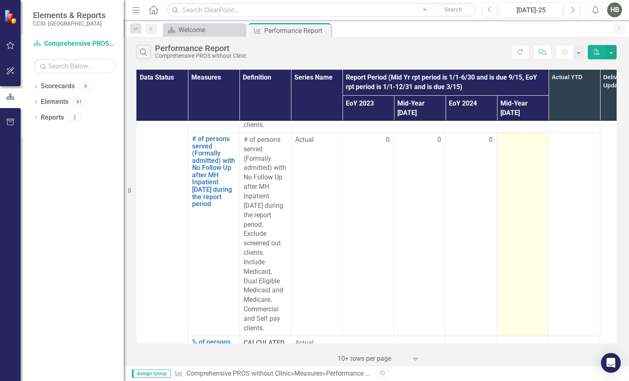
click at [512, 135] on div at bounding box center [522, 140] width 43 height 10
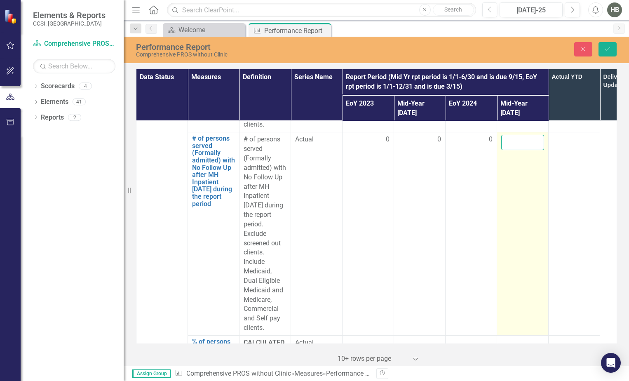
click at [512, 135] on input "number" at bounding box center [522, 142] width 43 height 15
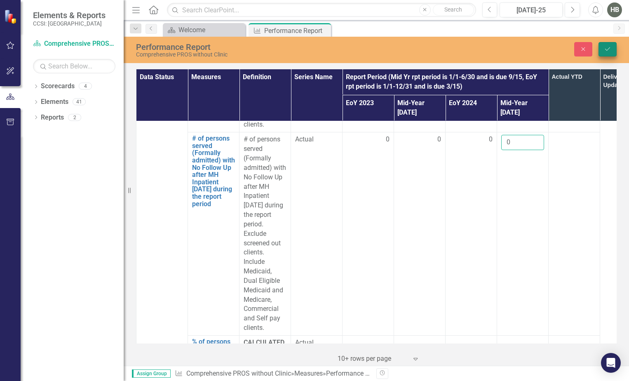
type input "0"
click at [603, 47] on button "Save" at bounding box center [608, 49] width 18 height 14
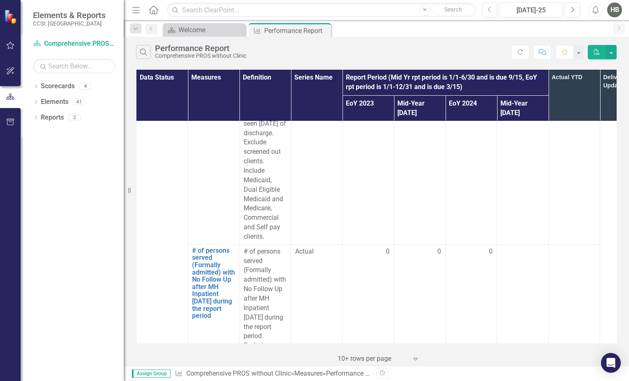
scroll to position [3545, 0]
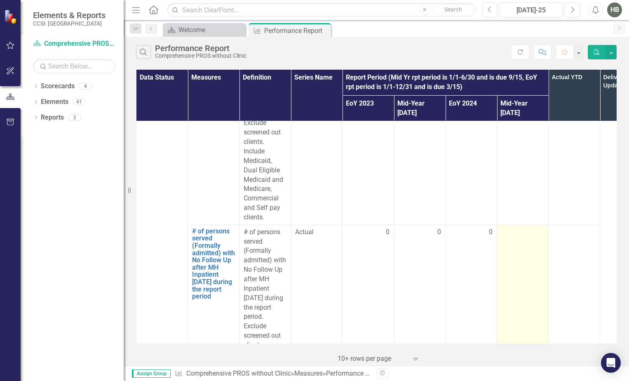
click at [531, 247] on td at bounding box center [523, 326] width 52 height 203
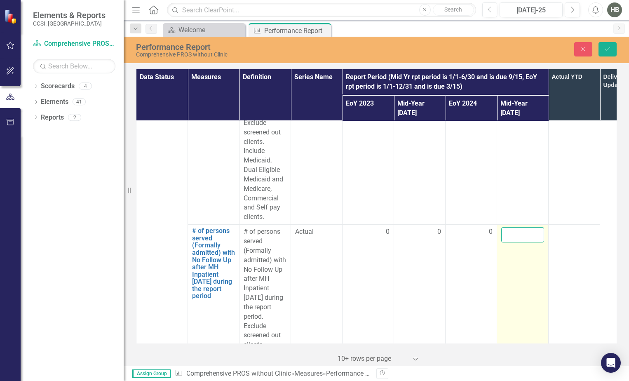
click at [530, 242] on input "number" at bounding box center [522, 234] width 43 height 15
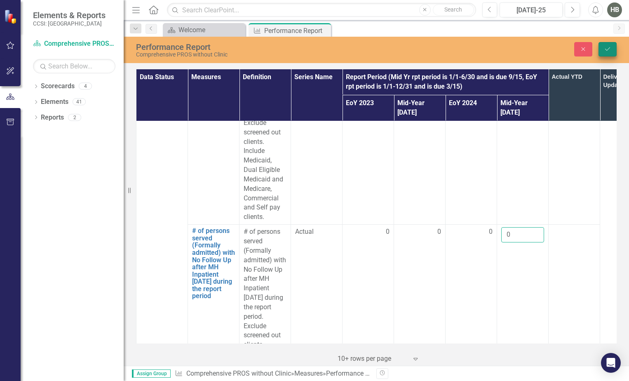
type input "0"
click at [604, 47] on icon "Save" at bounding box center [607, 49] width 7 height 6
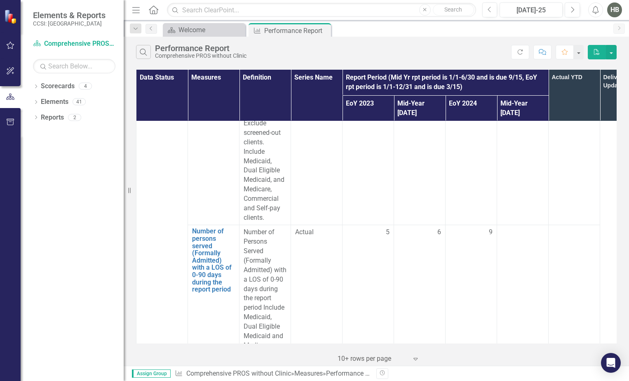
scroll to position [4205, 0]
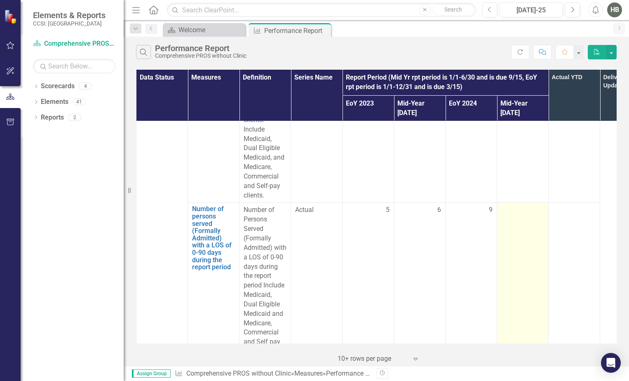
click at [515, 215] on div at bounding box center [522, 210] width 43 height 10
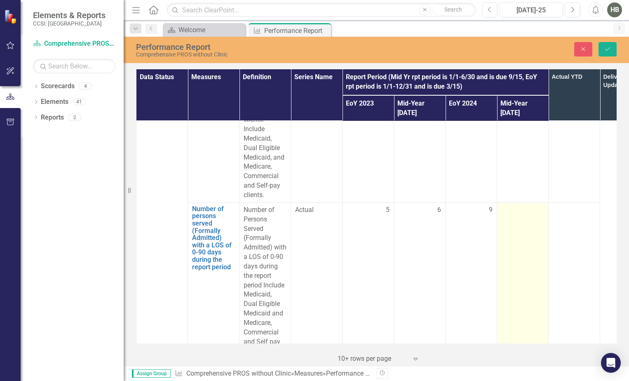
click at [515, 215] on div at bounding box center [522, 210] width 43 height 10
click at [515, 221] on input "number" at bounding box center [522, 212] width 43 height 15
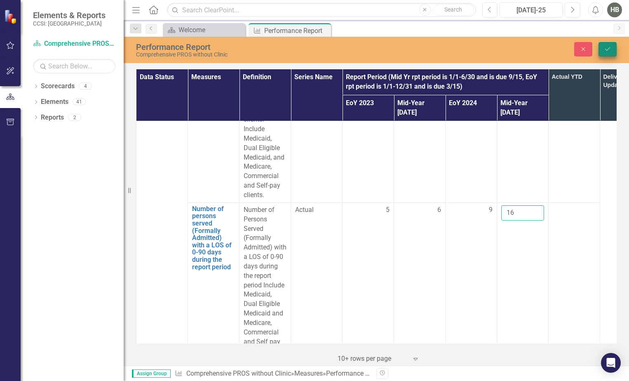
type input "16"
click at [609, 48] on icon "Save" at bounding box center [607, 49] width 7 height 6
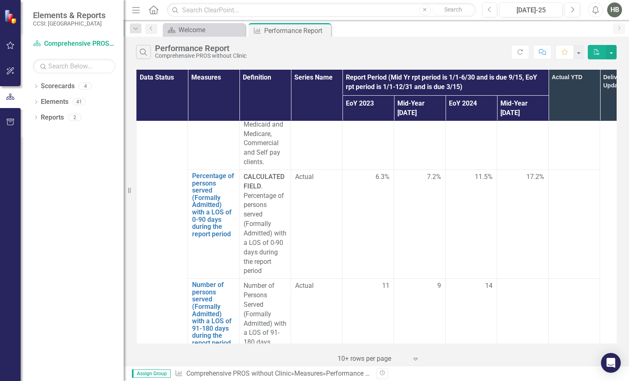
scroll to position [4493, 0]
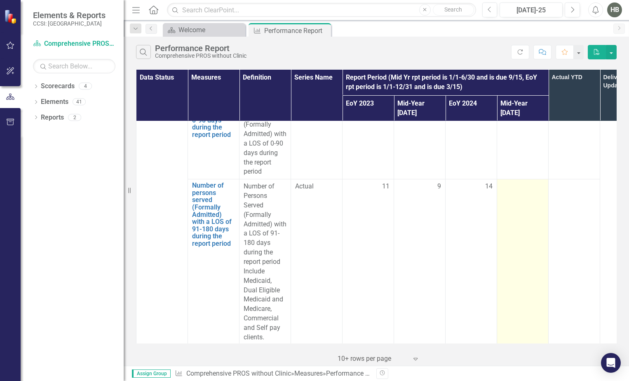
click at [536, 221] on td at bounding box center [523, 261] width 52 height 165
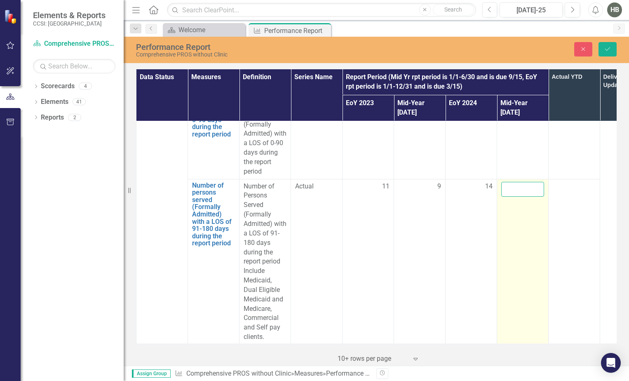
click at [525, 197] on input "number" at bounding box center [522, 189] width 43 height 15
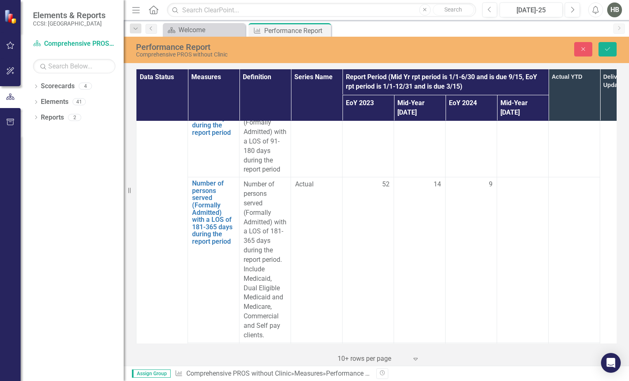
scroll to position [4782, 0]
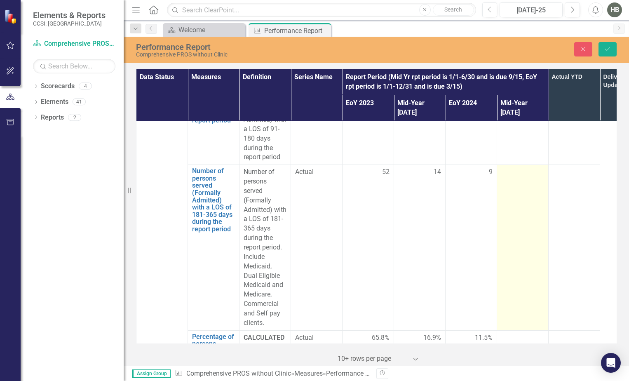
type input "7"
click at [519, 205] on td at bounding box center [523, 247] width 52 height 165
click at [519, 183] on input "number" at bounding box center [522, 174] width 43 height 15
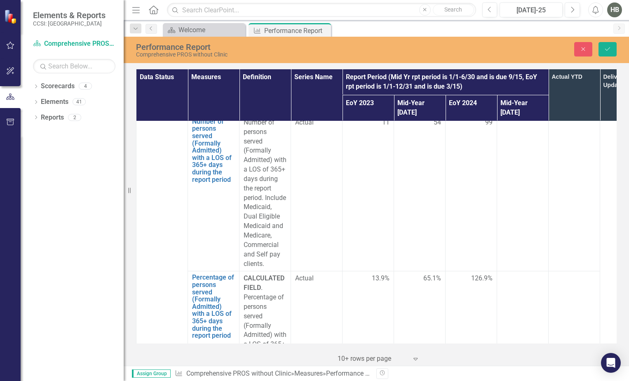
scroll to position [5112, 0]
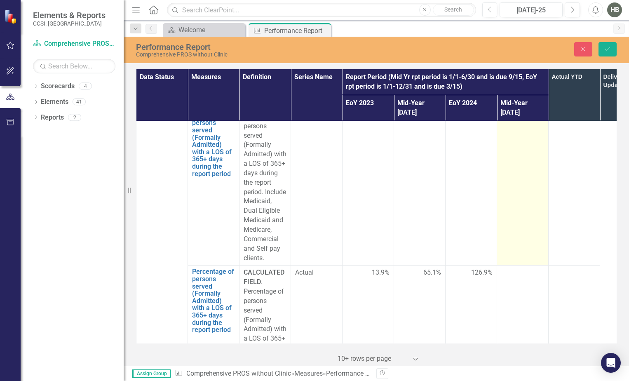
type input "20"
click at [524, 122] on div at bounding box center [522, 117] width 43 height 10
click at [524, 127] on input "number" at bounding box center [522, 119] width 43 height 15
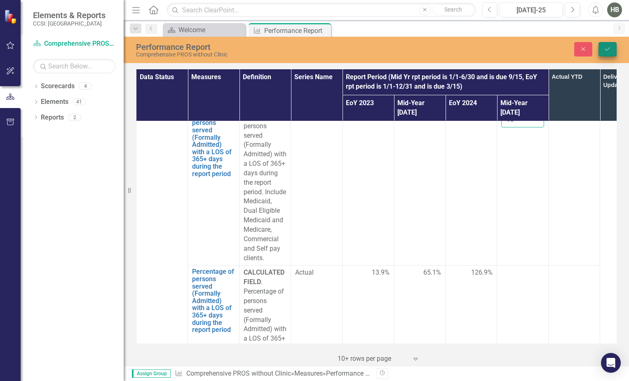
type input "98"
click at [612, 54] on button "Save" at bounding box center [608, 49] width 18 height 14
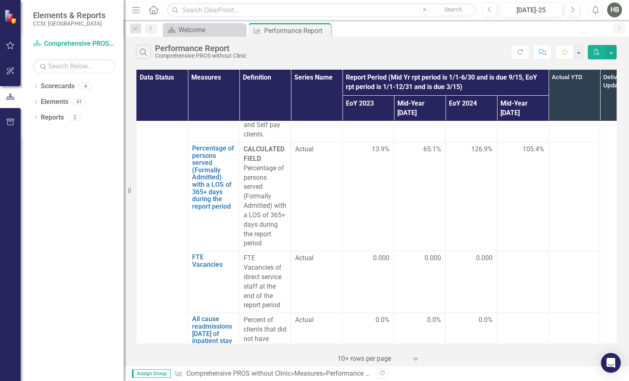
scroll to position [5318, 0]
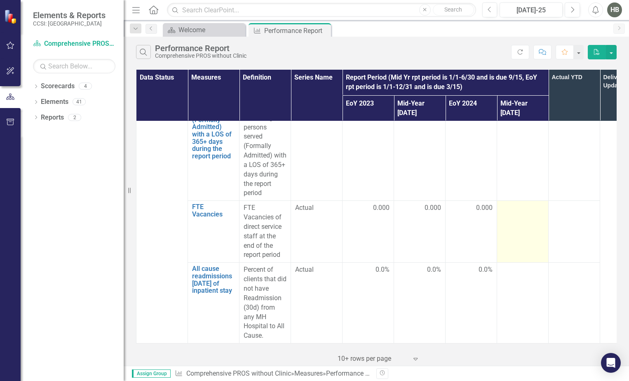
click at [519, 213] on div at bounding box center [522, 208] width 43 height 10
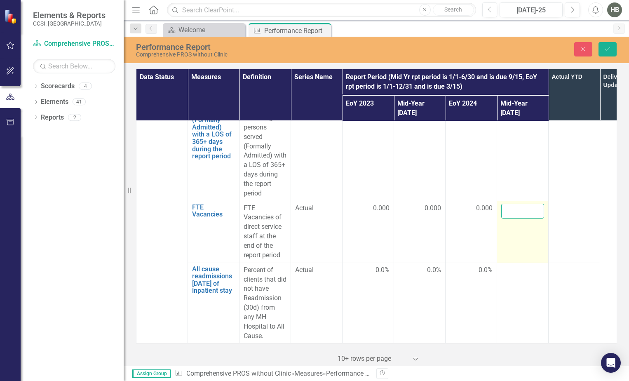
click at [518, 216] on input "number" at bounding box center [522, 211] width 43 height 15
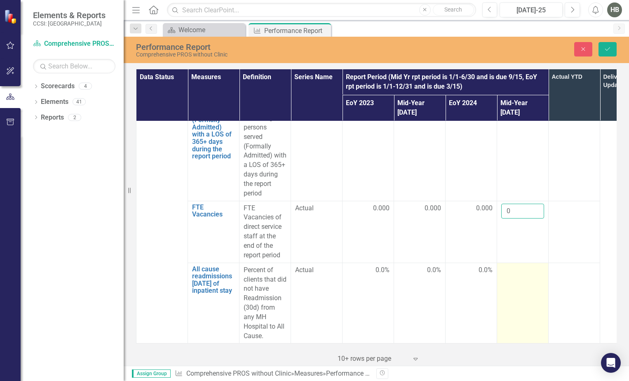
type input "0"
click at [508, 274] on div at bounding box center [522, 270] width 43 height 10
click at [506, 278] on input "number" at bounding box center [522, 272] width 43 height 15
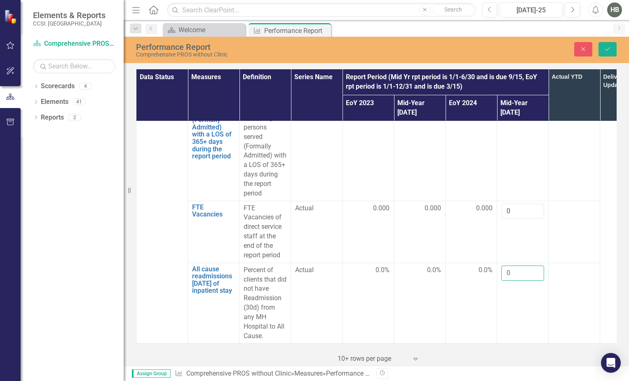
scroll to position [5329, 0]
type input "0"
click at [605, 47] on icon "Save" at bounding box center [607, 49] width 7 height 6
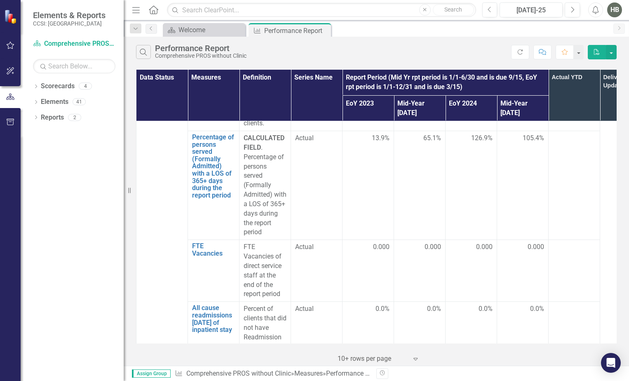
scroll to position [5329, 0]
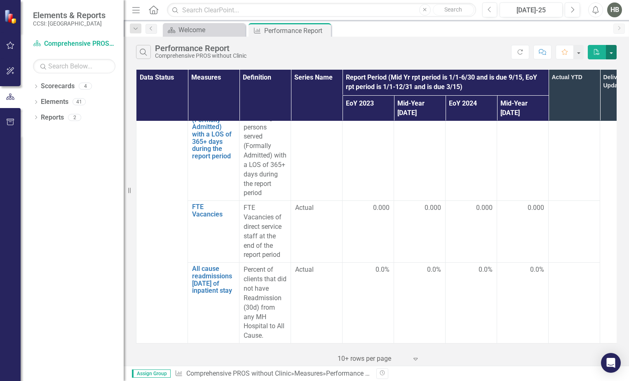
click at [611, 52] on button "button" at bounding box center [611, 52] width 11 height 14
click at [598, 54] on icon "PDF" at bounding box center [596, 52] width 7 height 6
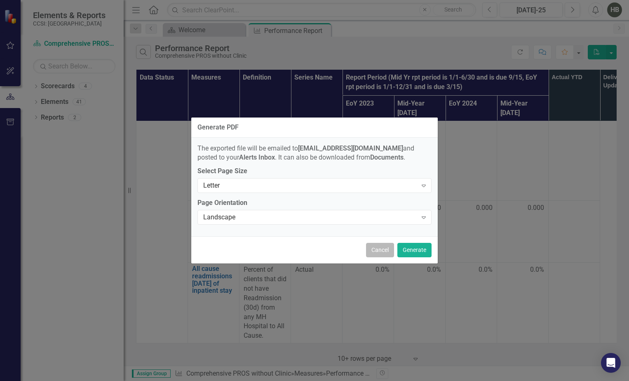
click at [378, 255] on button "Cancel" at bounding box center [380, 250] width 28 height 14
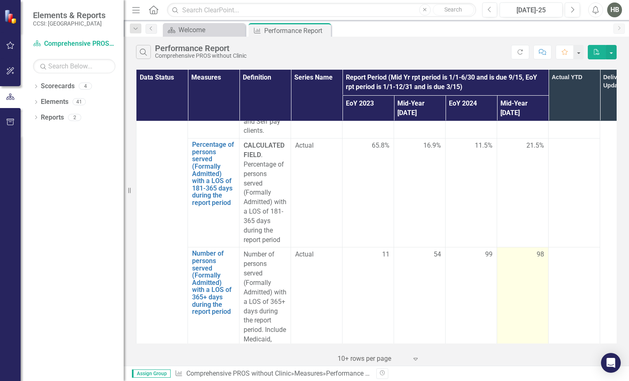
scroll to position [4834, 0]
